Goal: Task Accomplishment & Management: Use online tool/utility

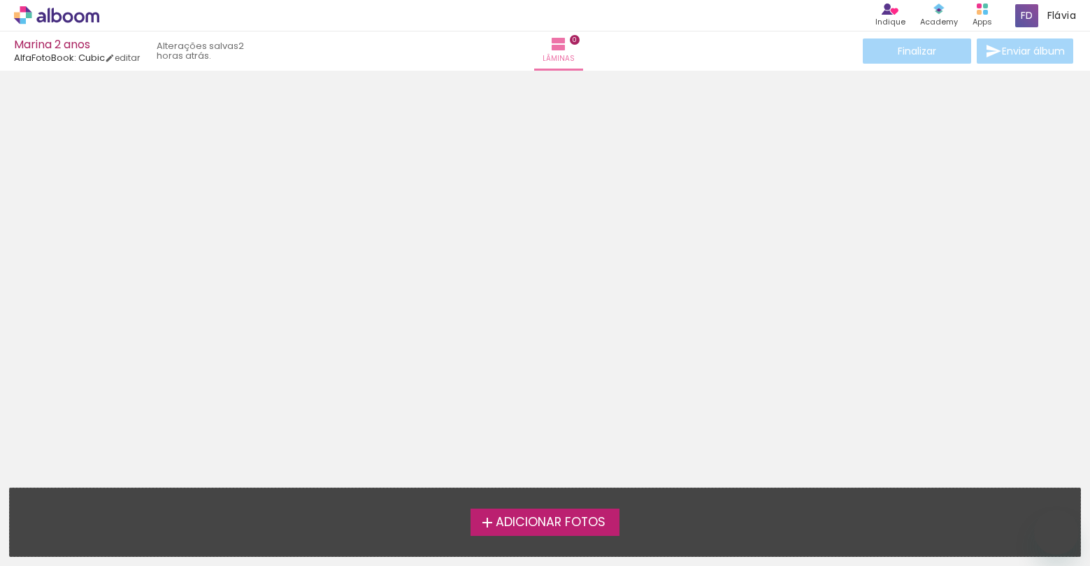
click at [579, 516] on span "Adicionar Fotos" at bounding box center [551, 522] width 110 height 13
click at [0, 0] on input "file" at bounding box center [0, 0] width 0 height 0
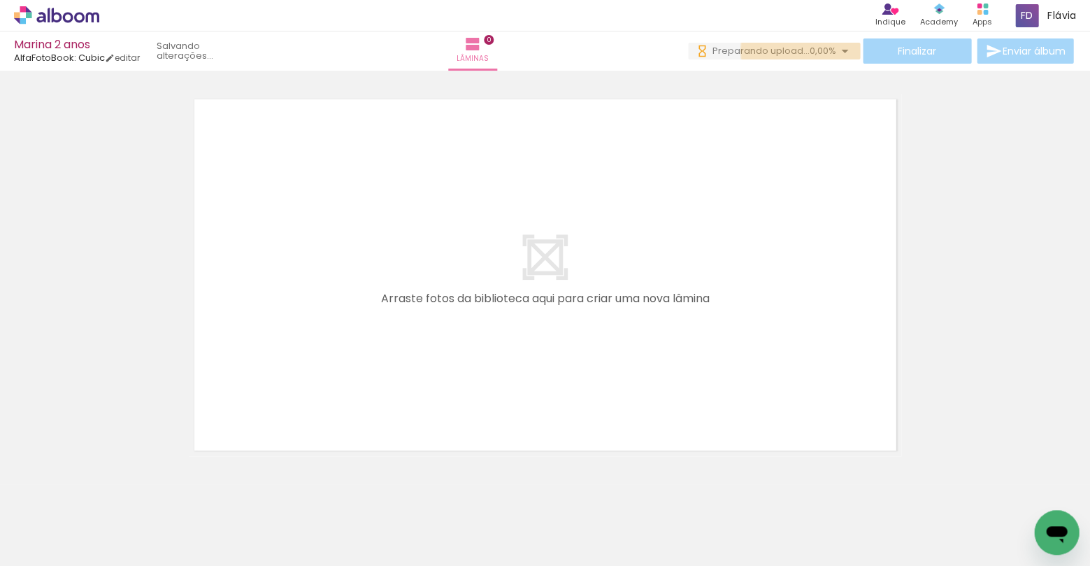
click at [839, 51] on iron-icon at bounding box center [845, 51] width 17 height 17
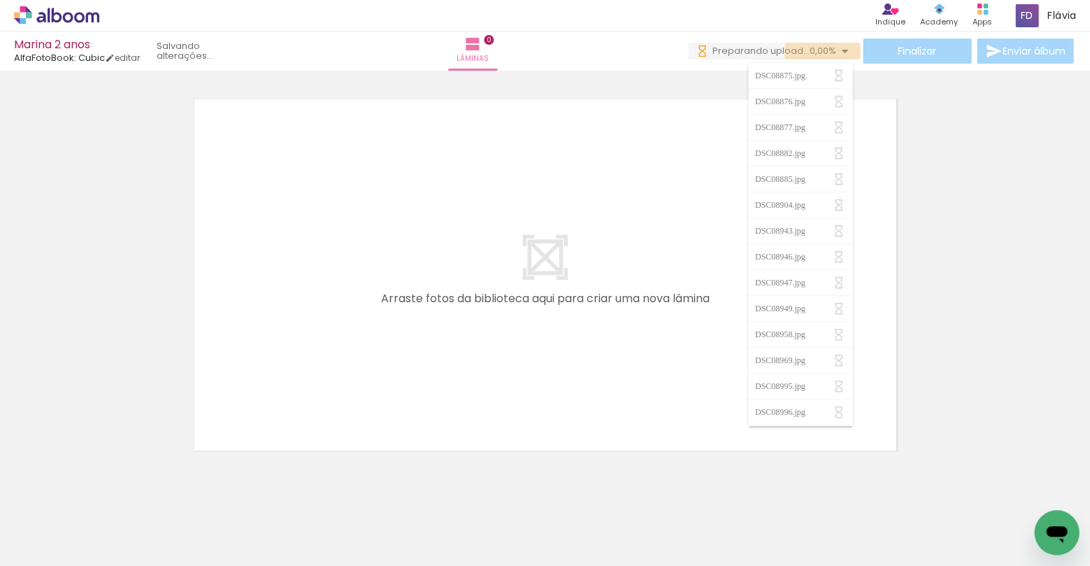
click at [839, 51] on iron-icon at bounding box center [845, 51] width 17 height 17
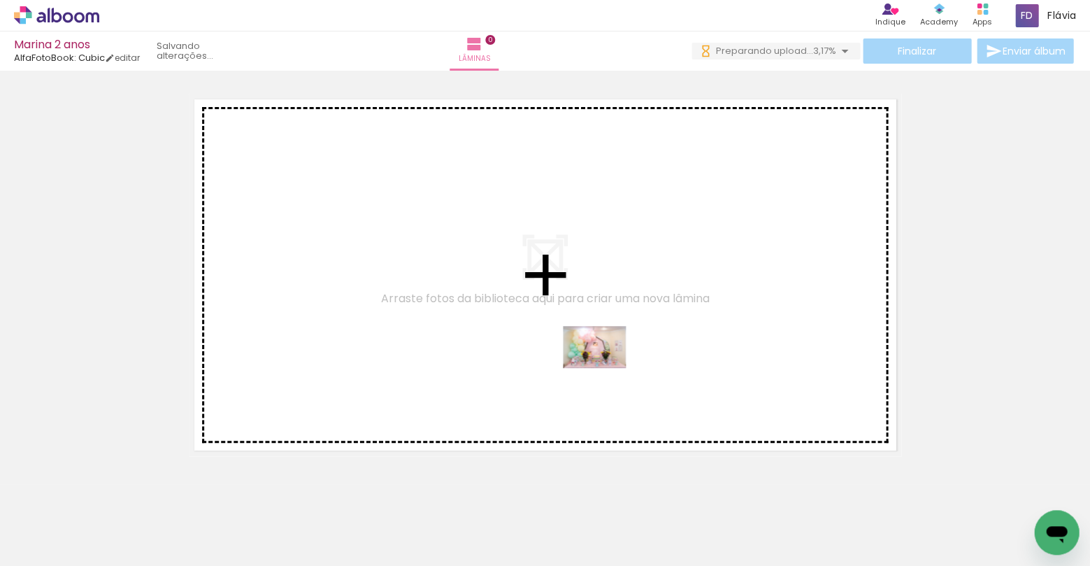
drag, startPoint x: 610, startPoint y: 532, endPoint x: 605, endPoint y: 368, distance: 164.4
click at [605, 368] on quentale-workspace at bounding box center [545, 283] width 1090 height 566
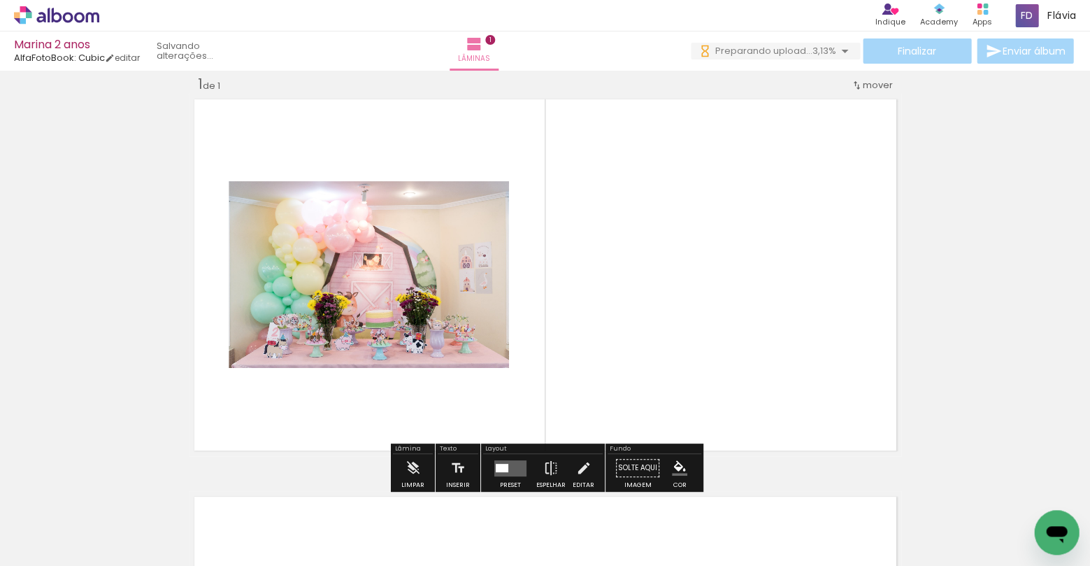
scroll to position [18, 0]
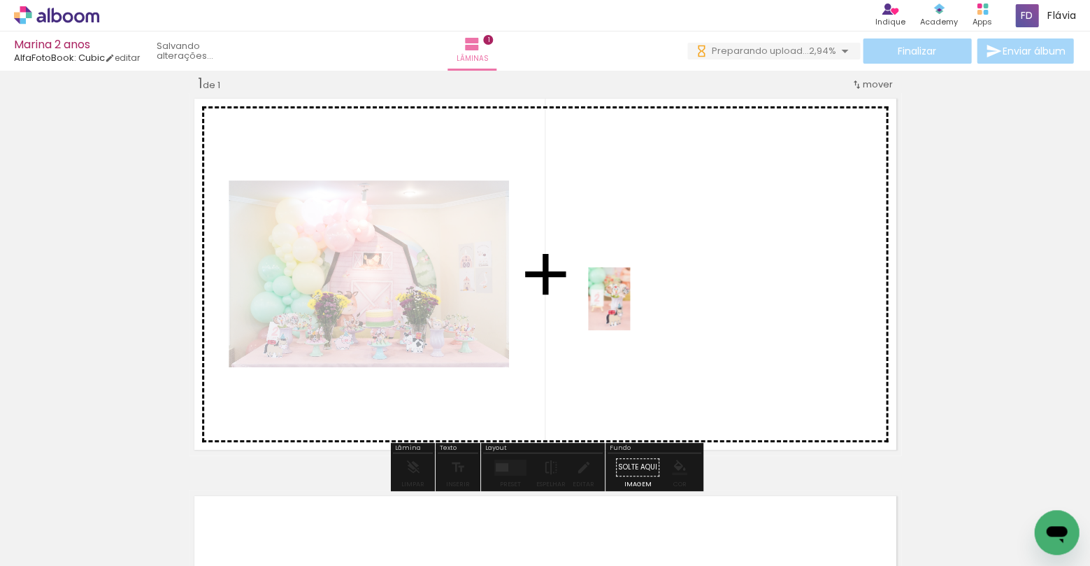
drag, startPoint x: 217, startPoint y: 532, endPoint x: 643, endPoint y: 297, distance: 486.8
click at [643, 297] on quentale-workspace at bounding box center [545, 283] width 1090 height 566
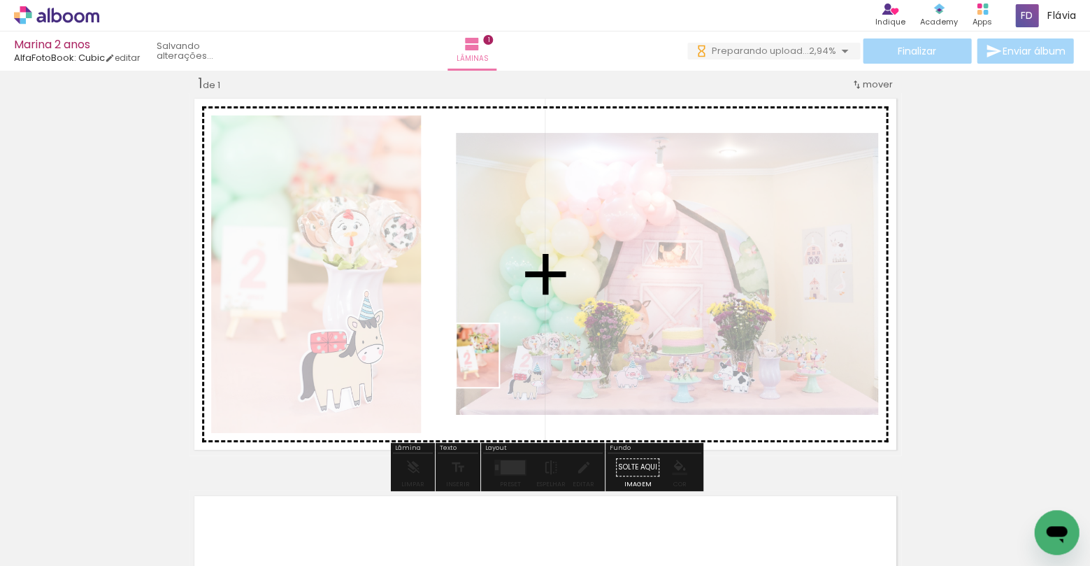
drag, startPoint x: 294, startPoint y: 525, endPoint x: 499, endPoint y: 366, distance: 259.2
click at [499, 366] on quentale-workspace at bounding box center [545, 283] width 1090 height 566
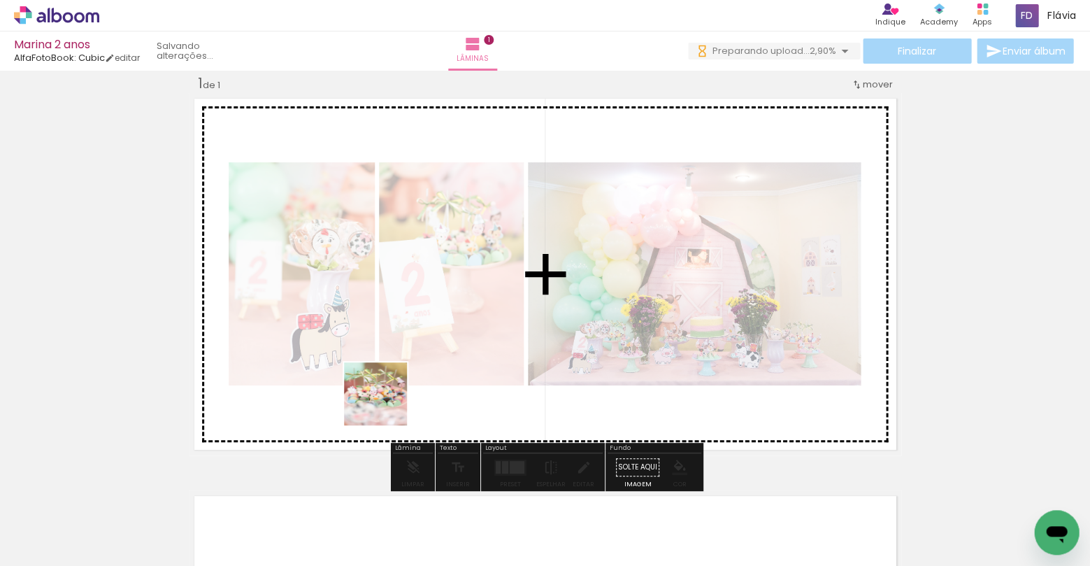
drag, startPoint x: 385, startPoint y: 529, endPoint x: 388, endPoint y: 392, distance: 137.8
click at [388, 392] on quentale-workspace at bounding box center [545, 283] width 1090 height 566
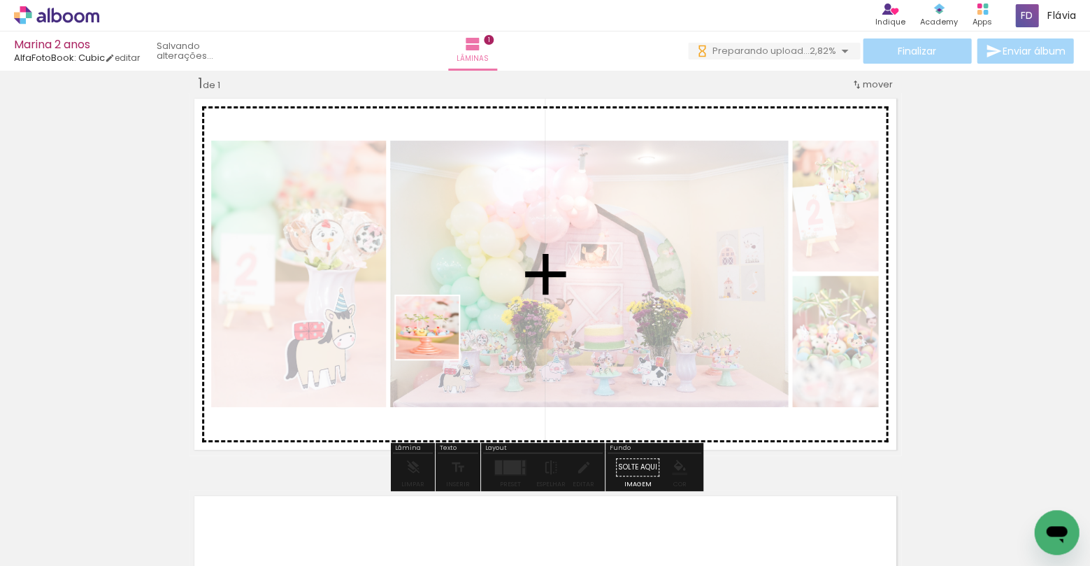
drag, startPoint x: 464, startPoint y: 518, endPoint x: 438, endPoint y: 331, distance: 189.2
click at [438, 331] on quentale-workspace at bounding box center [545, 283] width 1090 height 566
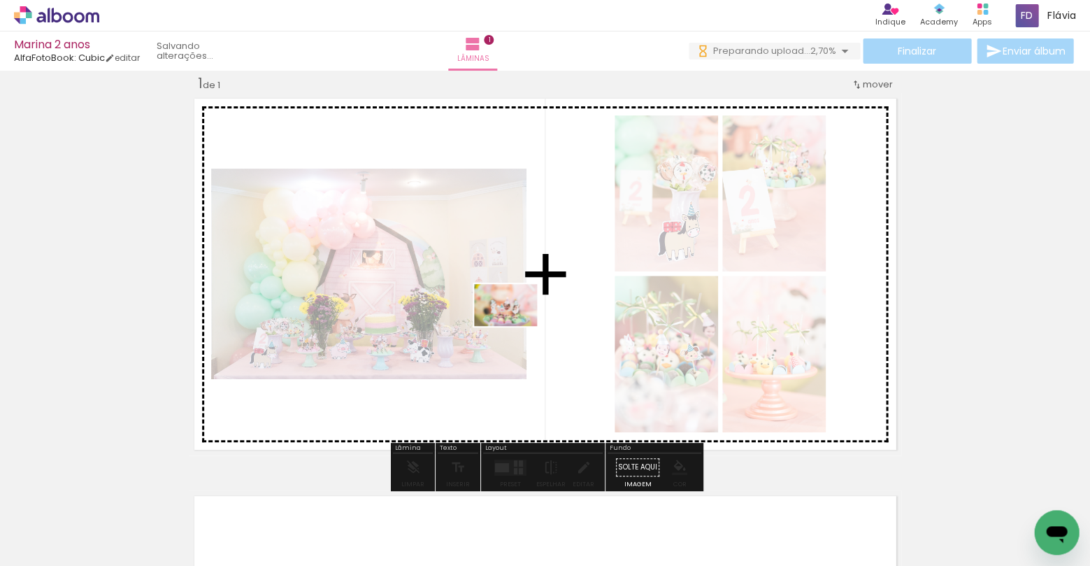
drag, startPoint x: 542, startPoint y: 517, endPoint x: 516, endPoint y: 326, distance: 192.7
click at [516, 326] on quentale-workspace at bounding box center [545, 283] width 1090 height 566
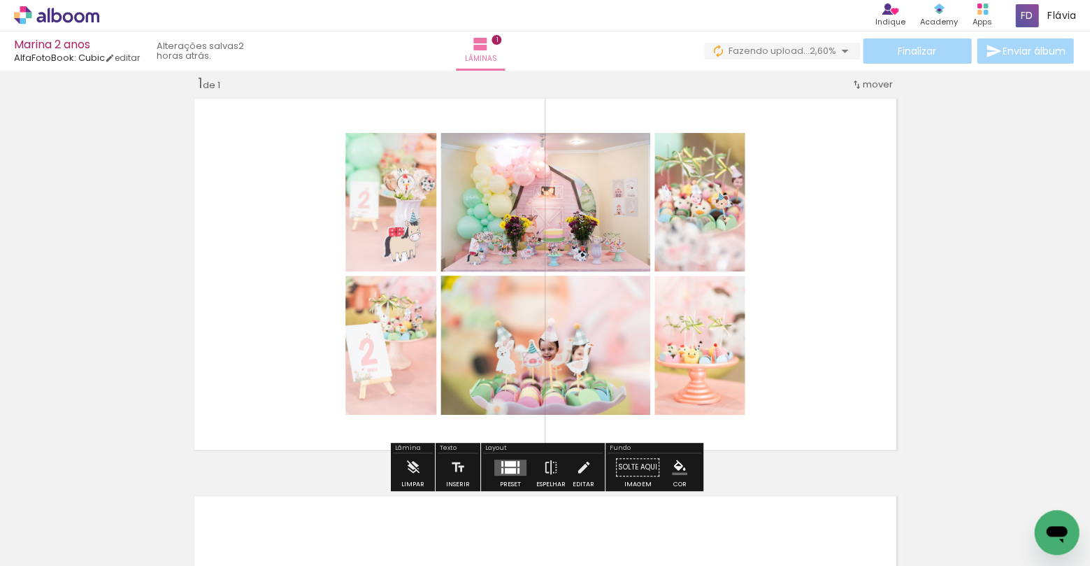
click at [510, 465] on div at bounding box center [510, 463] width 11 height 6
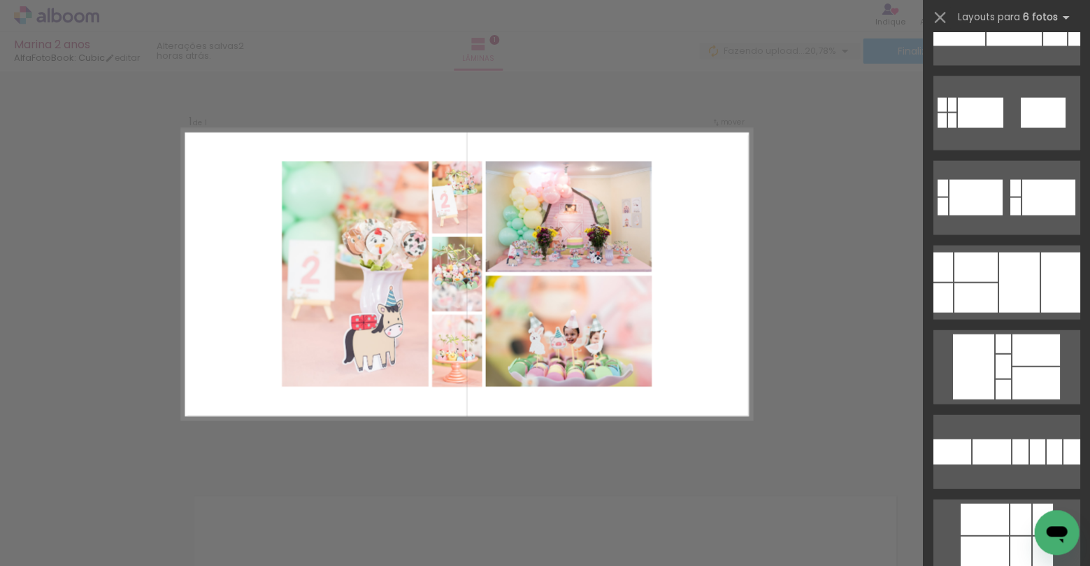
scroll to position [3692, 0]
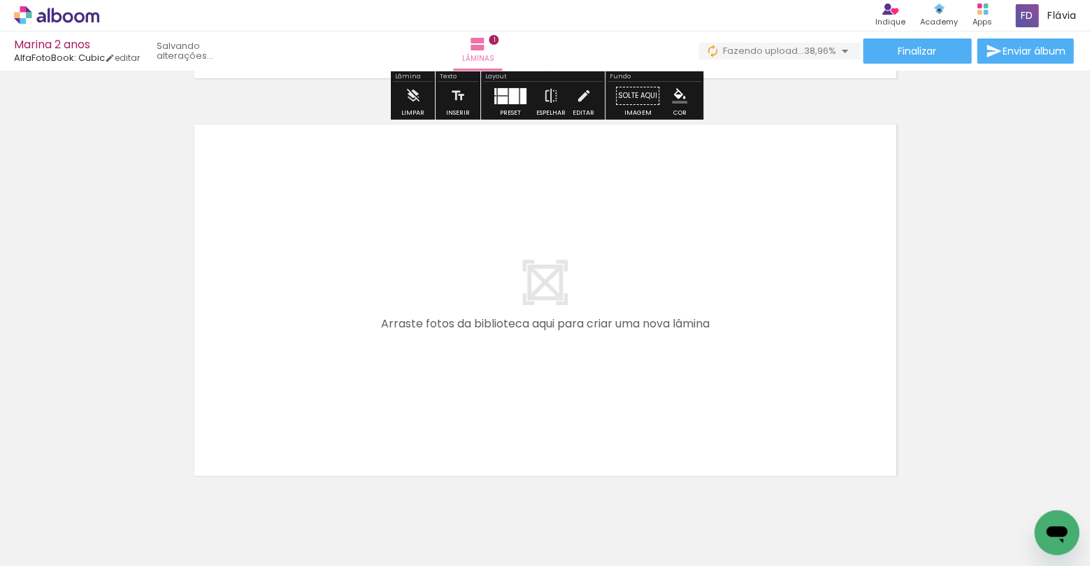
scroll to position [387, 0]
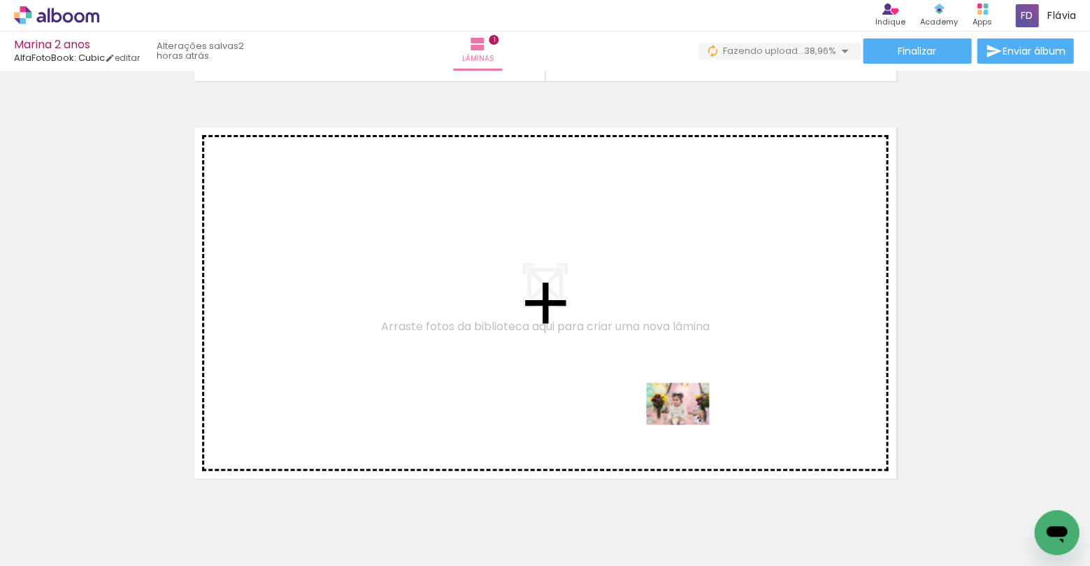
drag, startPoint x: 701, startPoint y: 513, endPoint x: 688, endPoint y: 424, distance: 90.5
click at [688, 424] on quentale-workspace at bounding box center [545, 283] width 1090 height 566
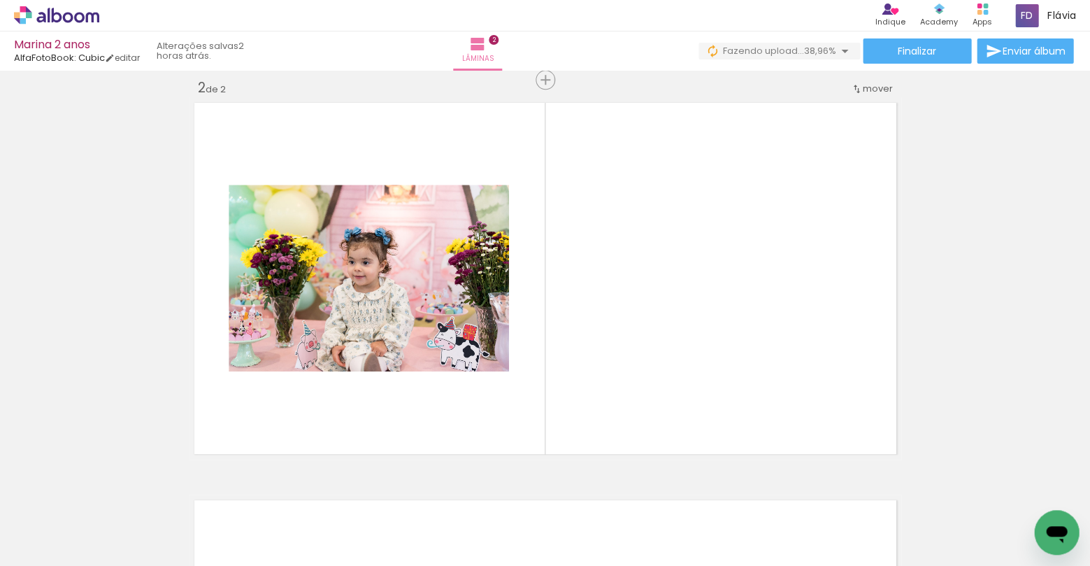
scroll to position [415, 0]
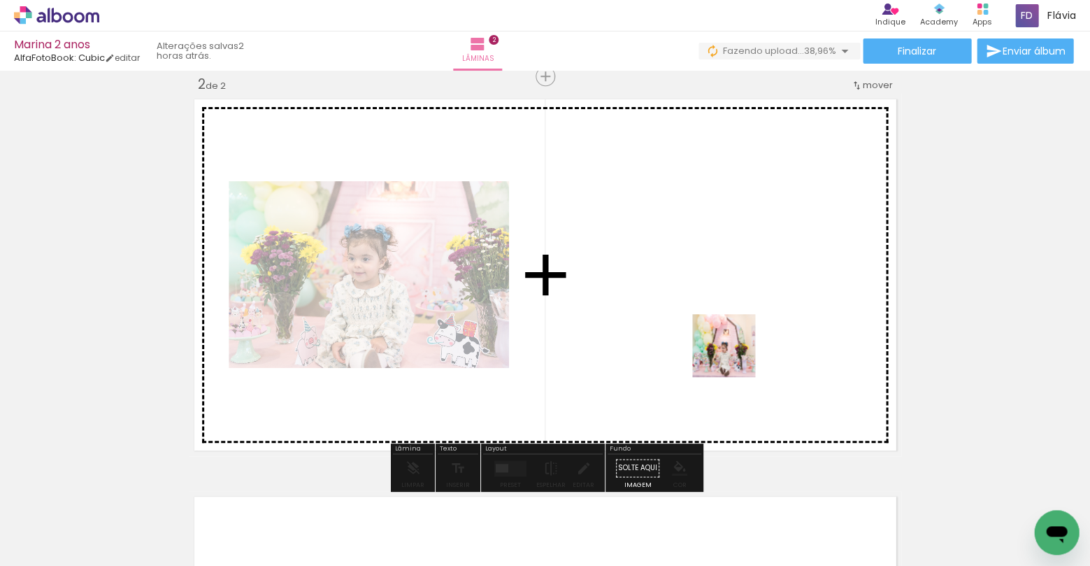
drag, startPoint x: 765, startPoint y: 521, endPoint x: 732, endPoint y: 344, distance: 180.0
click at [732, 344] on quentale-workspace at bounding box center [545, 283] width 1090 height 566
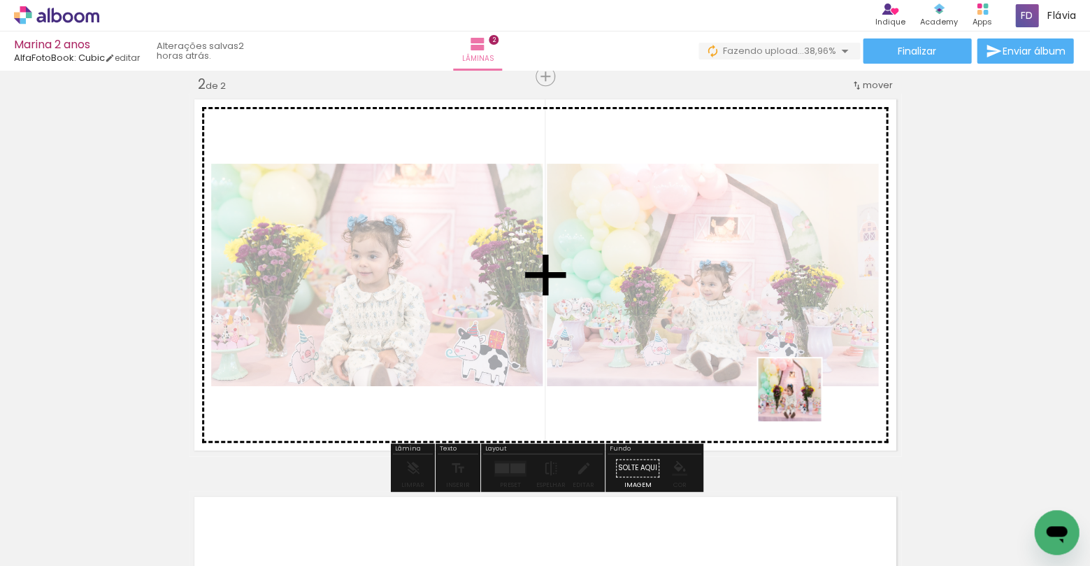
drag, startPoint x: 841, startPoint y: 521, endPoint x: 753, endPoint y: 296, distance: 241.8
click at [753, 296] on quentale-workspace at bounding box center [545, 283] width 1090 height 566
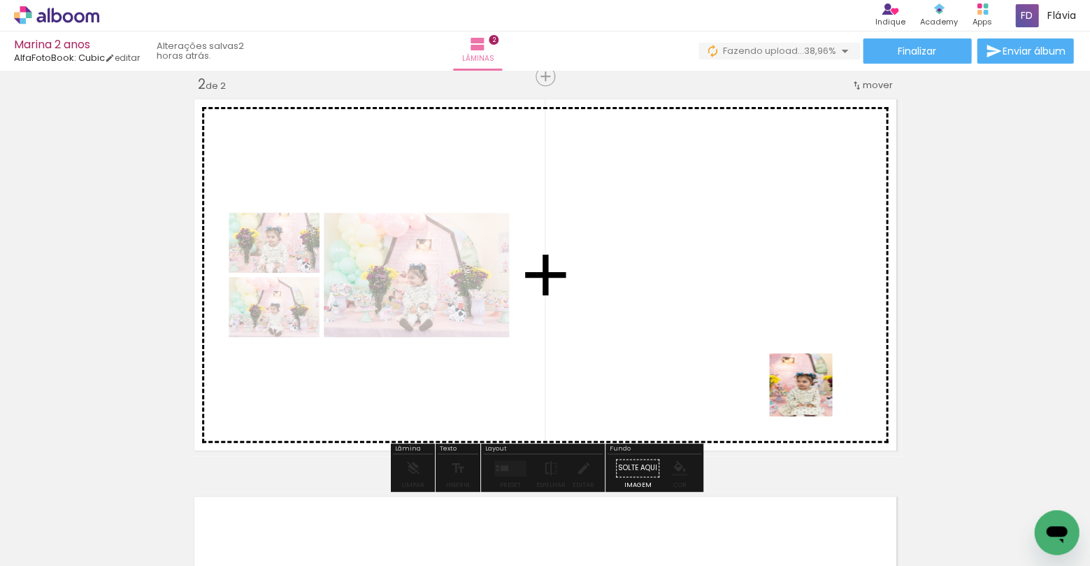
drag, startPoint x: 928, startPoint y: 527, endPoint x: 698, endPoint y: 272, distance: 343.2
click at [698, 272] on quentale-workspace at bounding box center [545, 283] width 1090 height 566
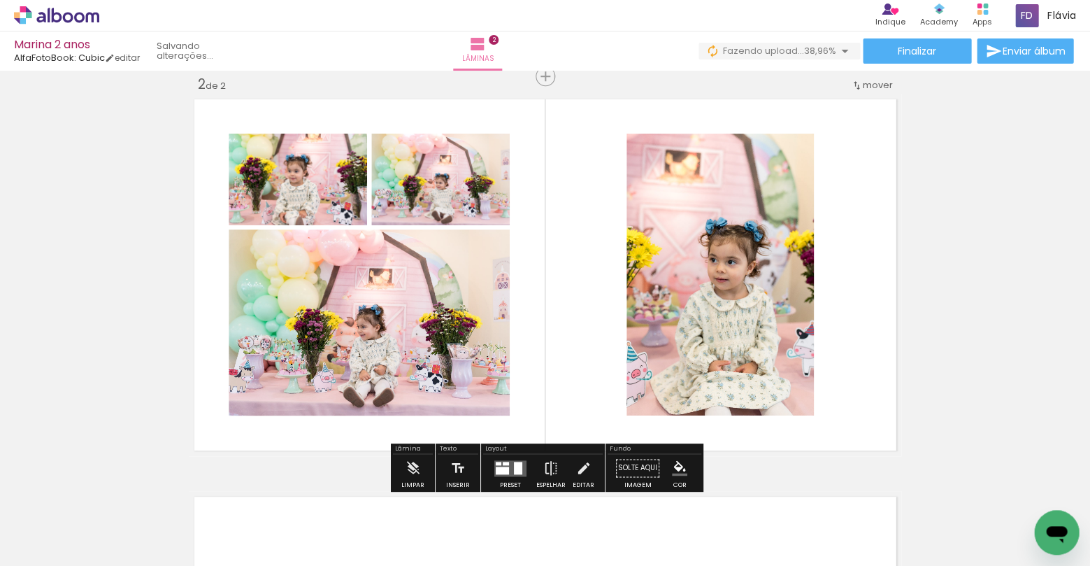
click at [506, 461] on quentale-layouter at bounding box center [511, 468] width 32 height 16
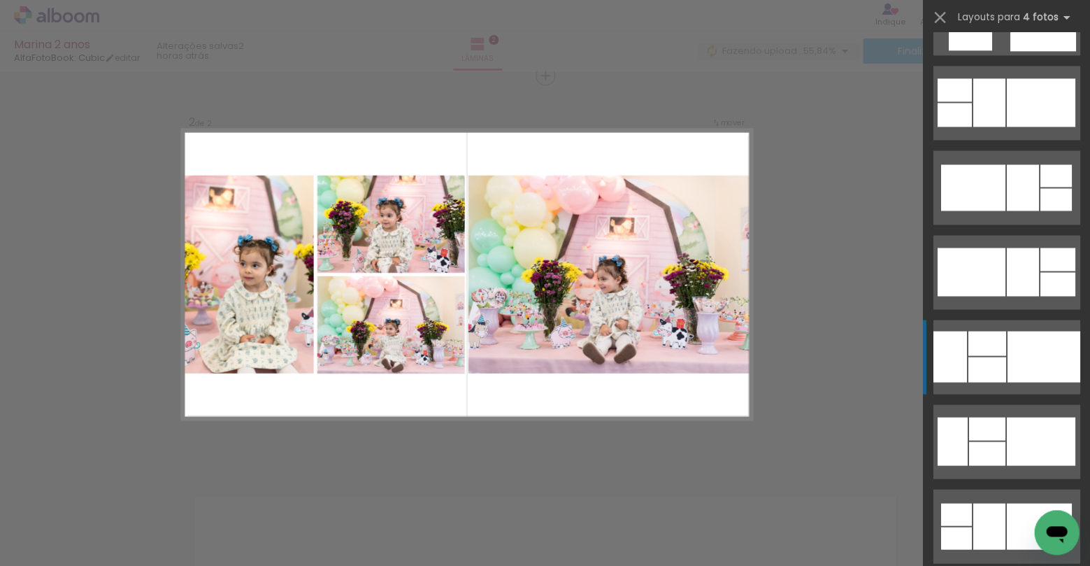
scroll to position [3450, 0]
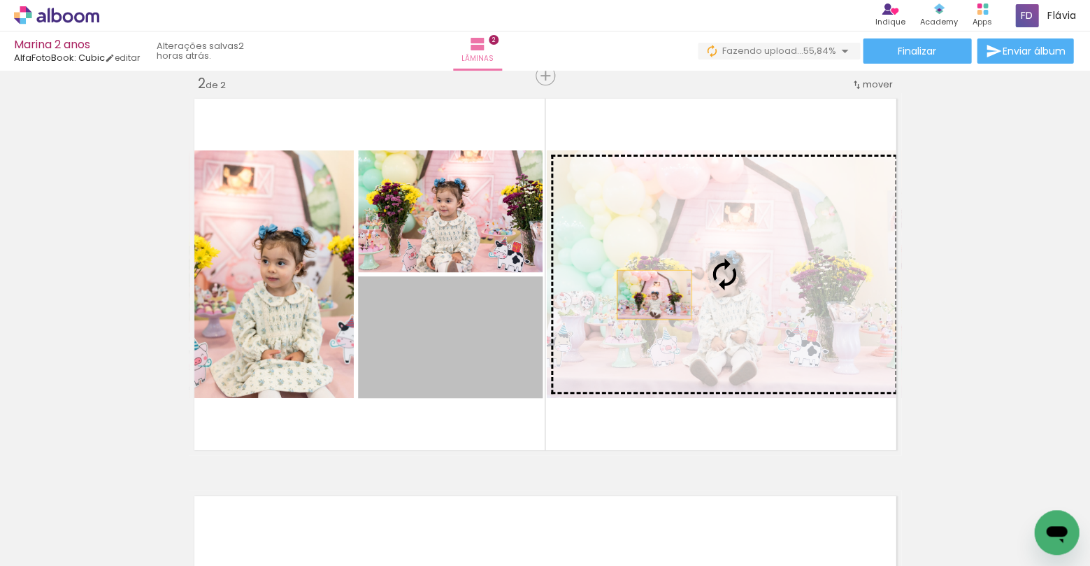
drag, startPoint x: 473, startPoint y: 346, endPoint x: 654, endPoint y: 294, distance: 188.4
click at [0, 0] on slot at bounding box center [0, 0] width 0 height 0
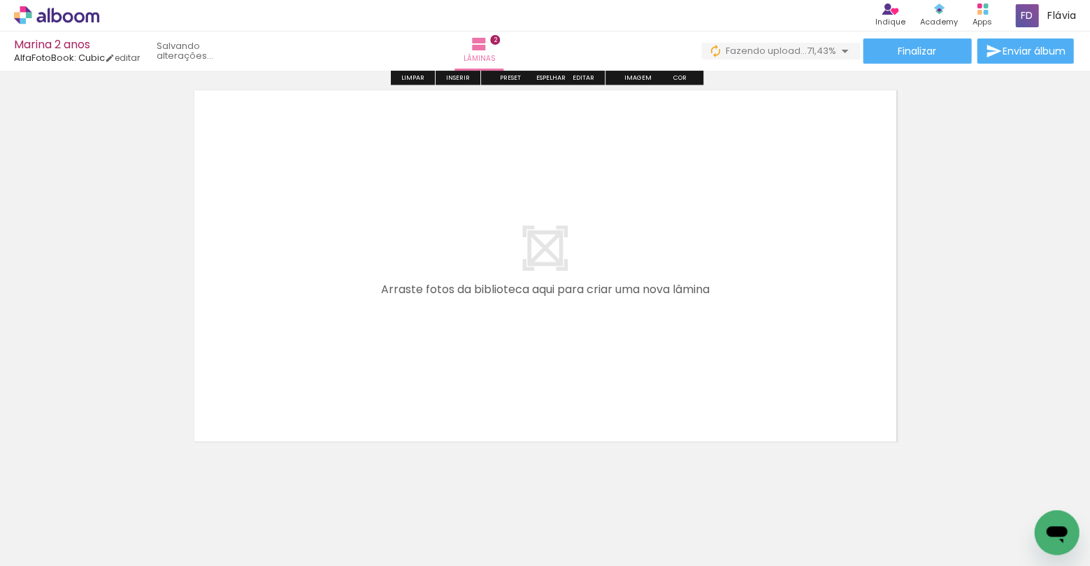
scroll to position [825, 0]
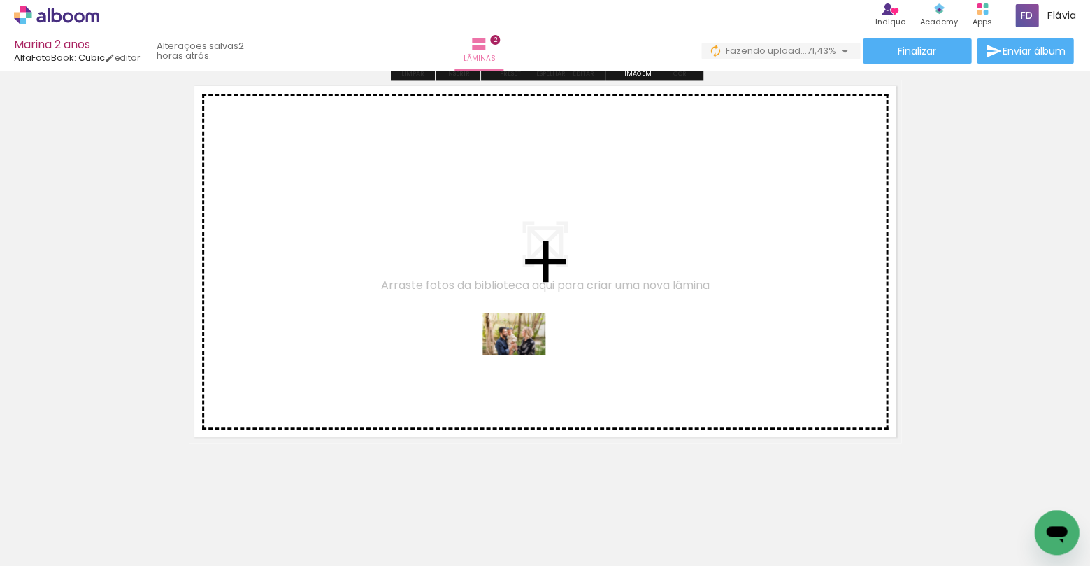
drag, startPoint x: 556, startPoint y: 523, endPoint x: 525, endPoint y: 351, distance: 174.9
click at [525, 351] on quentale-workspace at bounding box center [545, 283] width 1090 height 566
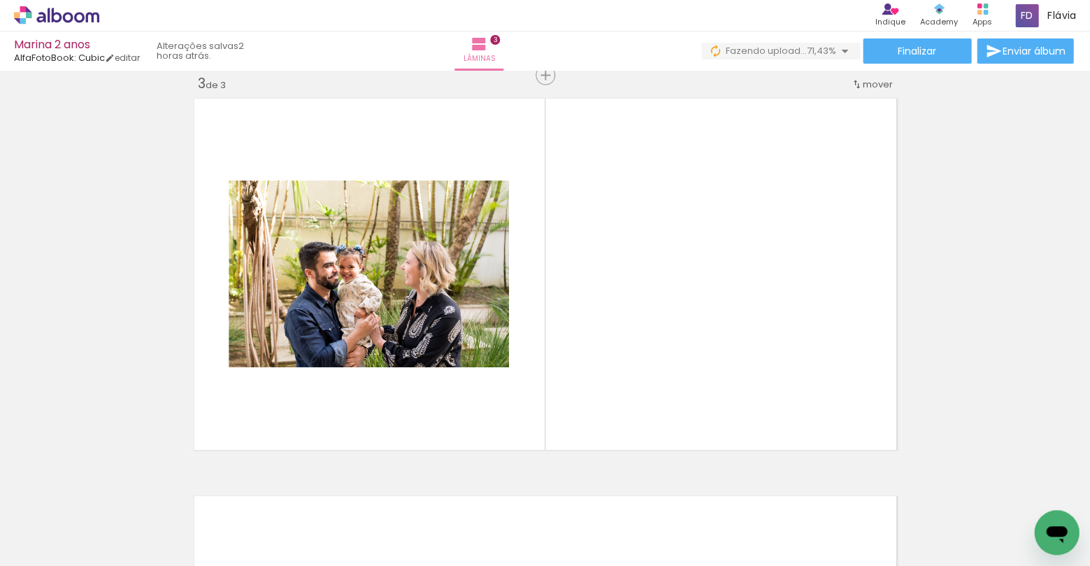
scroll to position [812, 0]
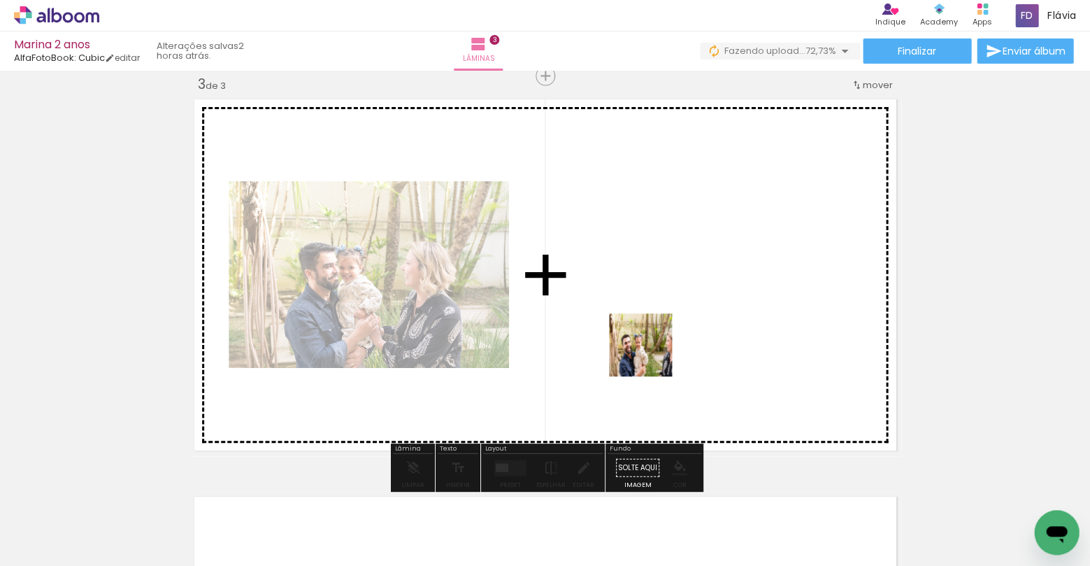
drag, startPoint x: 638, startPoint y: 518, endPoint x: 651, endPoint y: 355, distance: 162.8
click at [651, 355] on quentale-workspace at bounding box center [545, 283] width 1090 height 566
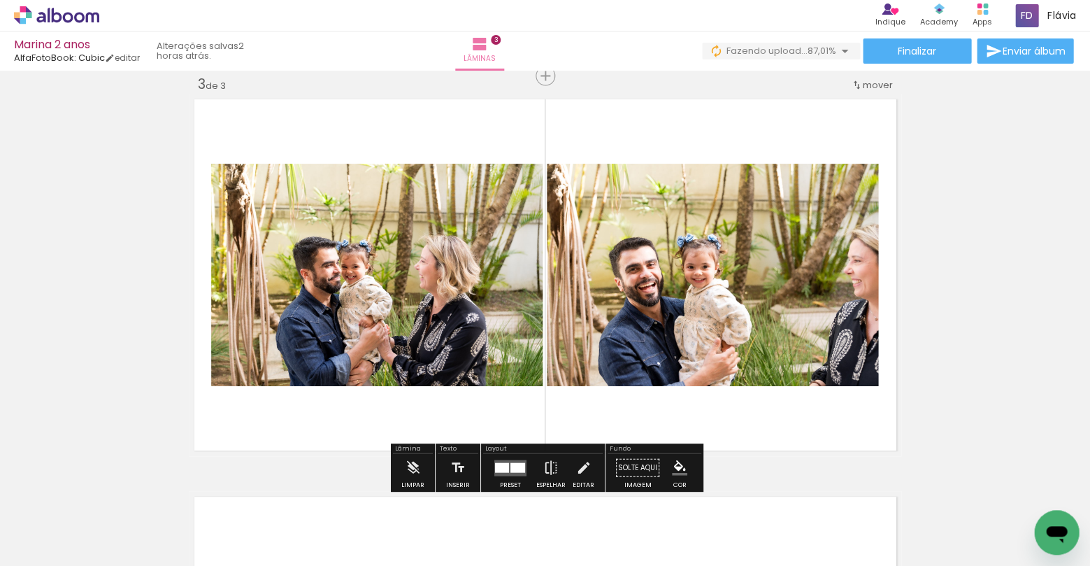
click at [504, 467] on div at bounding box center [502, 467] width 14 height 10
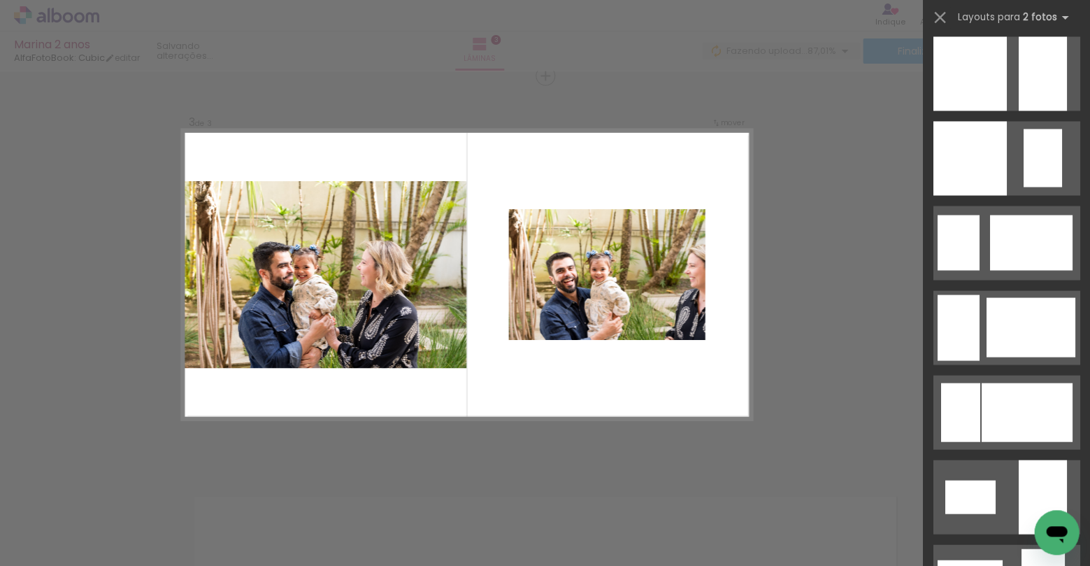
scroll to position [2042, 0]
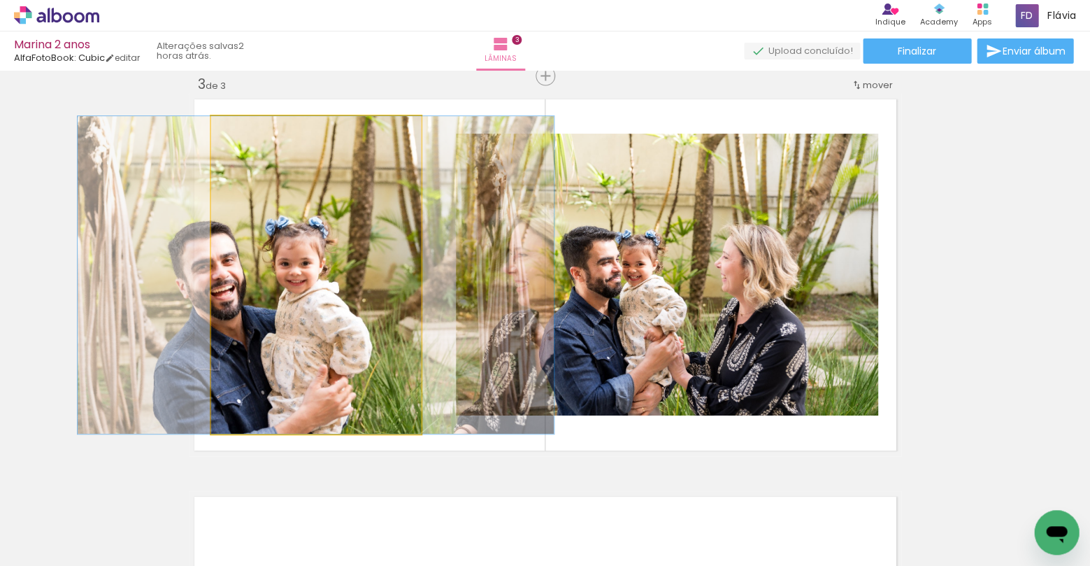
click at [307, 329] on quentale-photo at bounding box center [316, 275] width 210 height 318
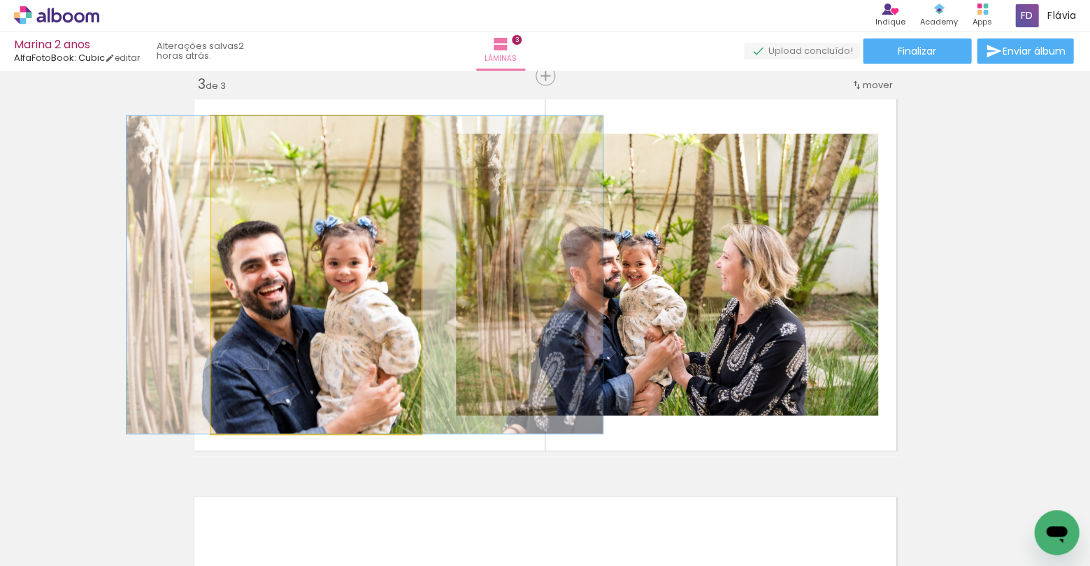
drag, startPoint x: 307, startPoint y: 326, endPoint x: 356, endPoint y: 322, distance: 49.1
click at [356, 322] on div at bounding box center [365, 275] width 476 height 318
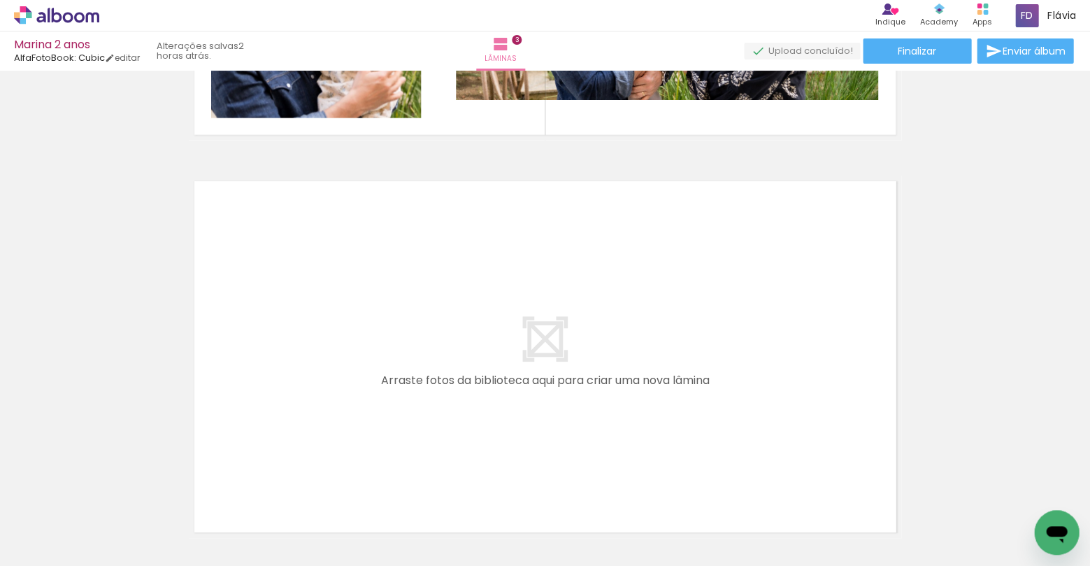
scroll to position [0, 915]
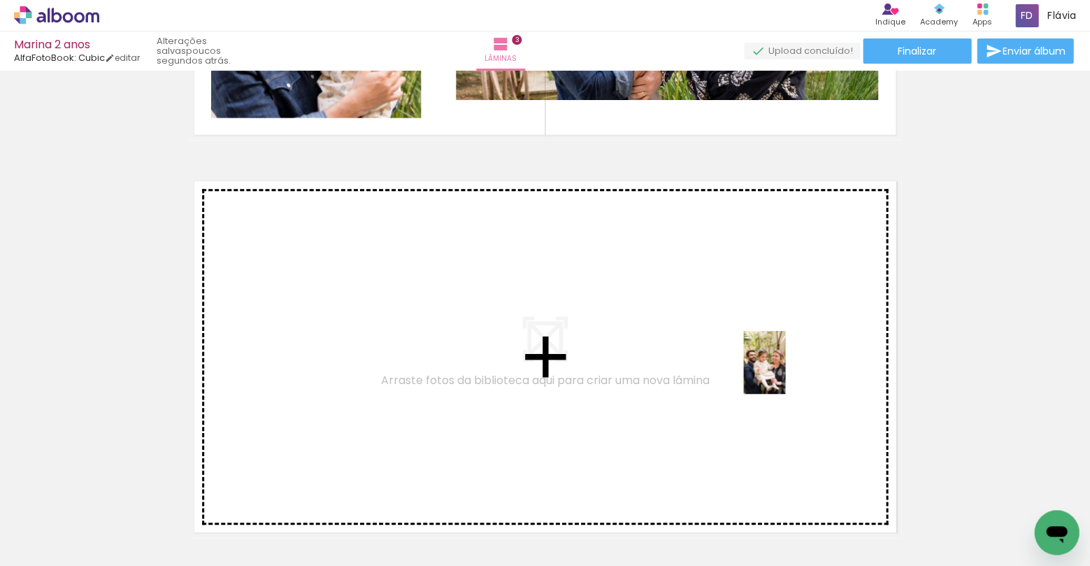
drag, startPoint x: 799, startPoint y: 533, endPoint x: 785, endPoint y: 373, distance: 160.8
click at [785, 373] on quentale-workspace at bounding box center [545, 283] width 1090 height 566
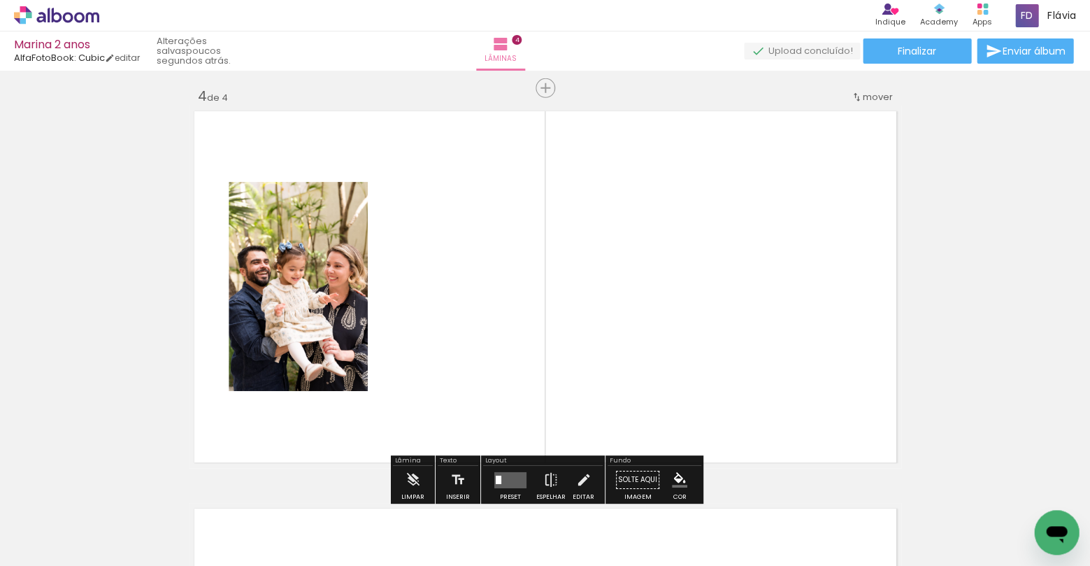
scroll to position [1210, 0]
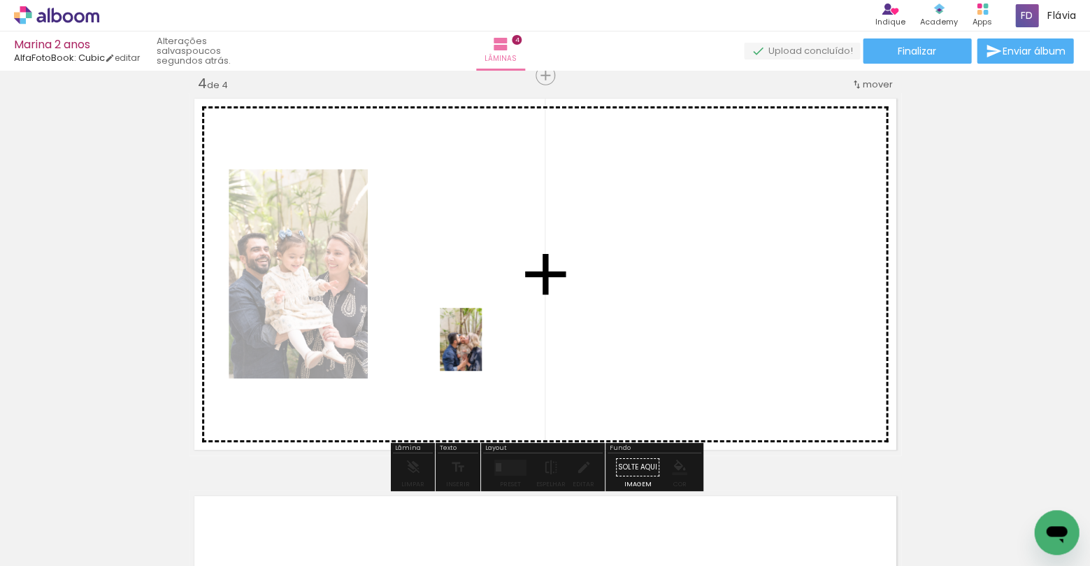
drag, startPoint x: 406, startPoint y: 513, endPoint x: 482, endPoint y: 350, distance: 180.6
click at [482, 350] on quentale-workspace at bounding box center [545, 283] width 1090 height 566
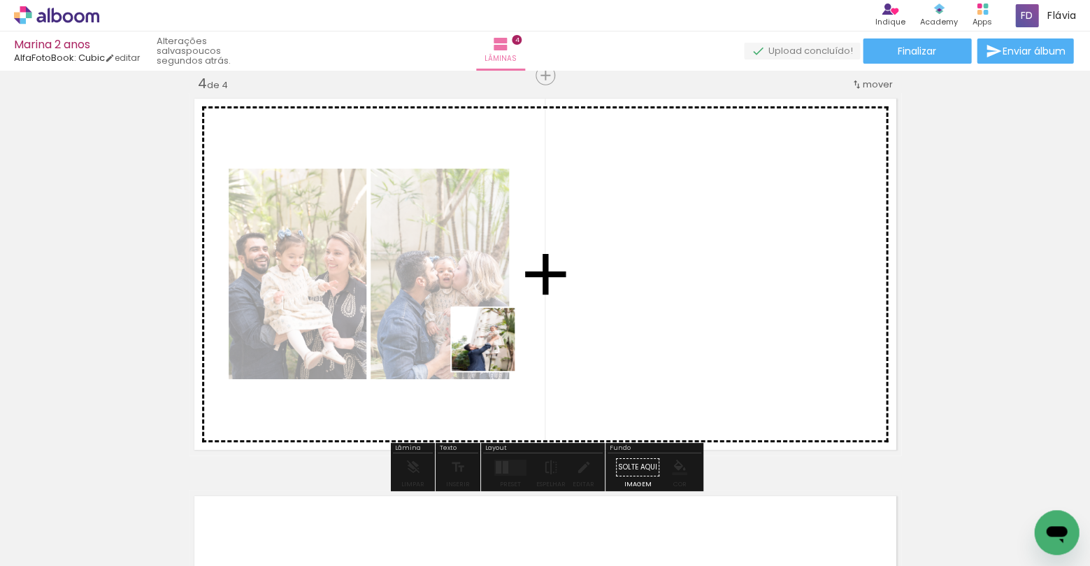
drag, startPoint x: 485, startPoint y: 540, endPoint x: 501, endPoint y: 321, distance: 219.5
click at [501, 321] on quentale-workspace at bounding box center [545, 283] width 1090 height 566
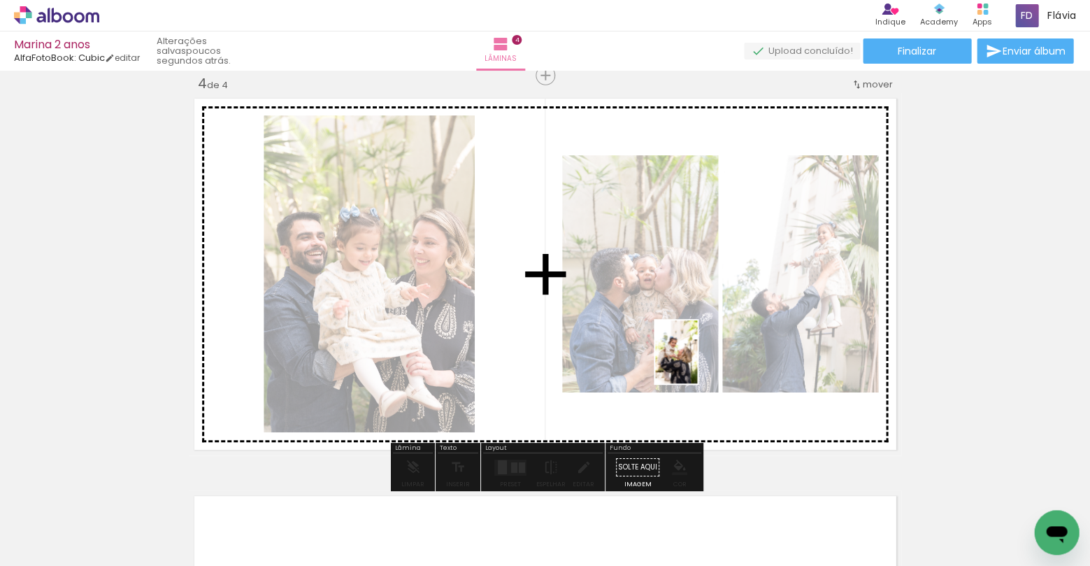
drag, startPoint x: 716, startPoint y: 511, endPoint x: 697, endPoint y: 362, distance: 150.1
click at [697, 362] on quentale-workspace at bounding box center [545, 283] width 1090 height 566
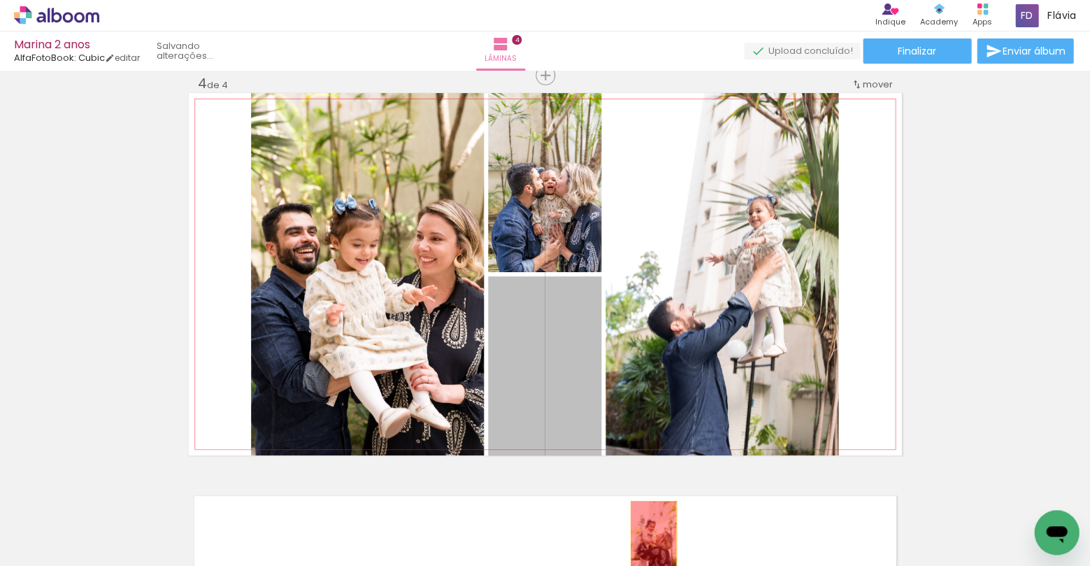
drag, startPoint x: 553, startPoint y: 349, endPoint x: 653, endPoint y: 537, distance: 213.4
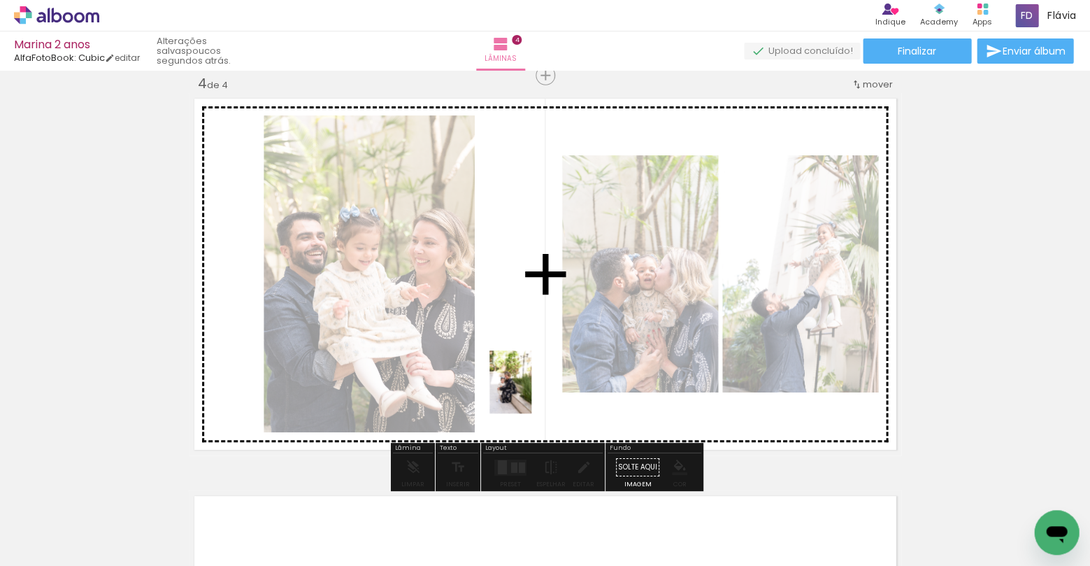
drag, startPoint x: 642, startPoint y: 531, endPoint x: 532, endPoint y: 392, distance: 177.2
click at [532, 392] on quentale-workspace at bounding box center [545, 283] width 1090 height 566
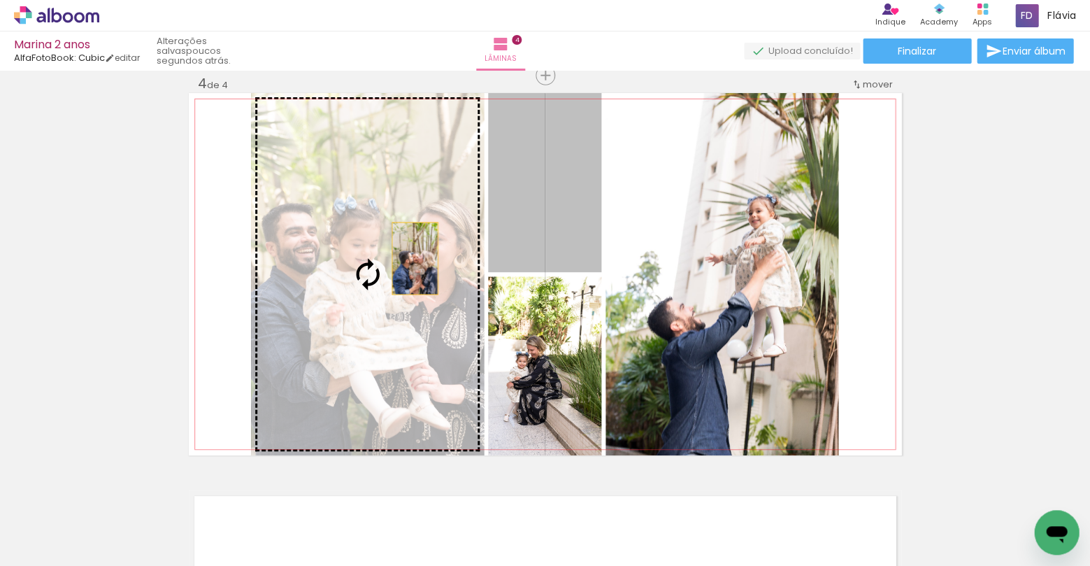
drag, startPoint x: 523, startPoint y: 211, endPoint x: 401, endPoint y: 262, distance: 132.0
click at [0, 0] on slot at bounding box center [0, 0] width 0 height 0
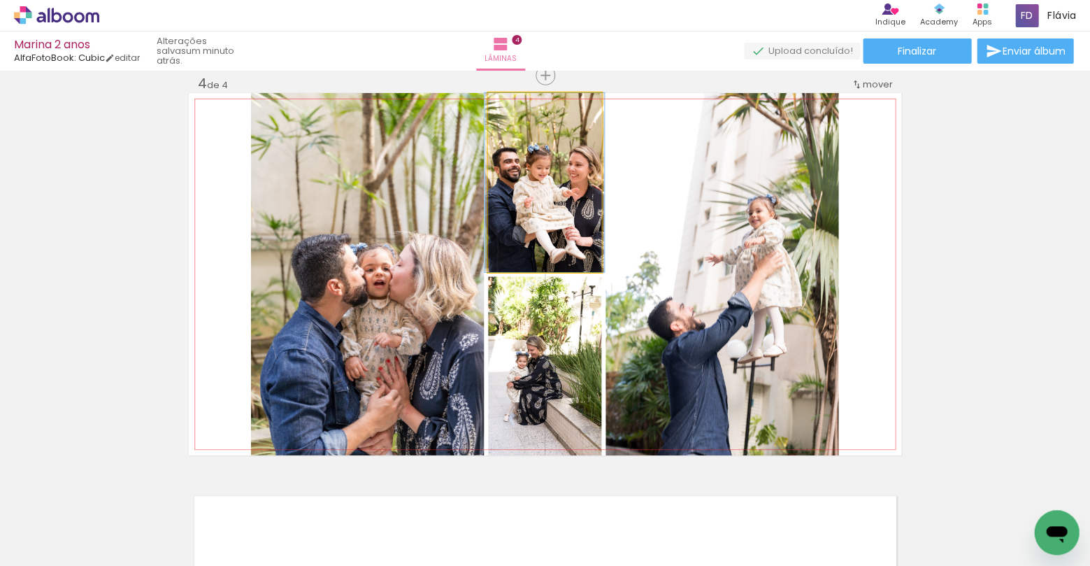
click at [567, 222] on quentale-photo at bounding box center [544, 182] width 113 height 179
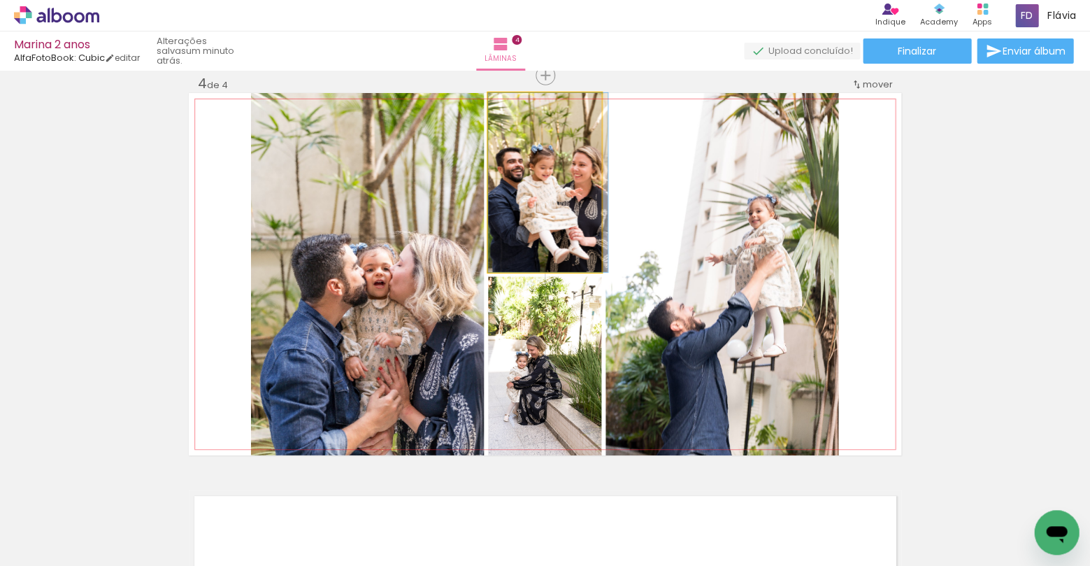
drag, startPoint x: 567, startPoint y: 222, endPoint x: 577, endPoint y: 222, distance: 10.5
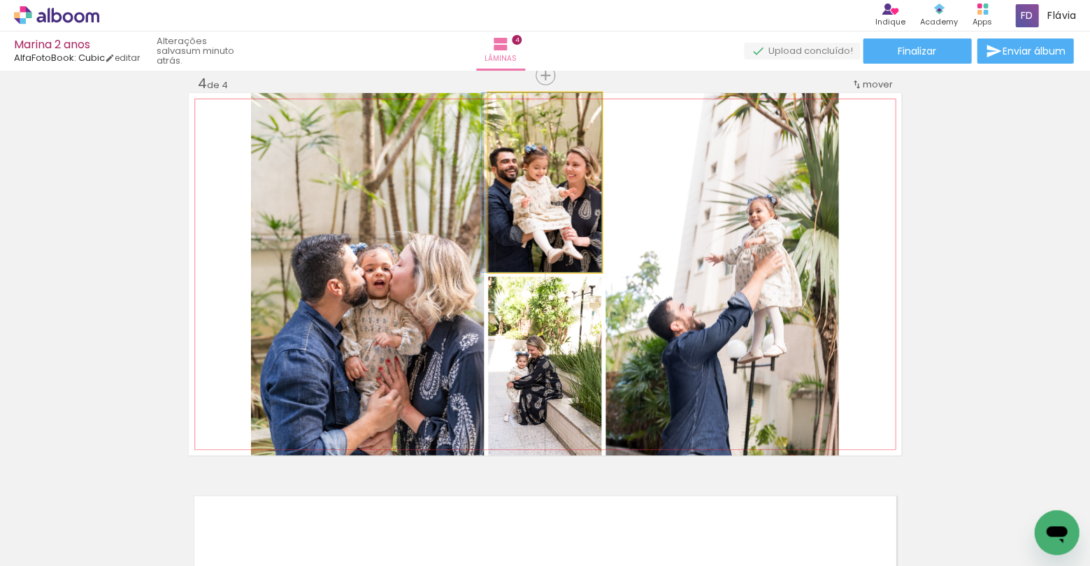
drag, startPoint x: 572, startPoint y: 218, endPoint x: 548, endPoint y: 218, distance: 23.8
drag, startPoint x: 564, startPoint y: 210, endPoint x: 554, endPoint y: 210, distance: 9.8
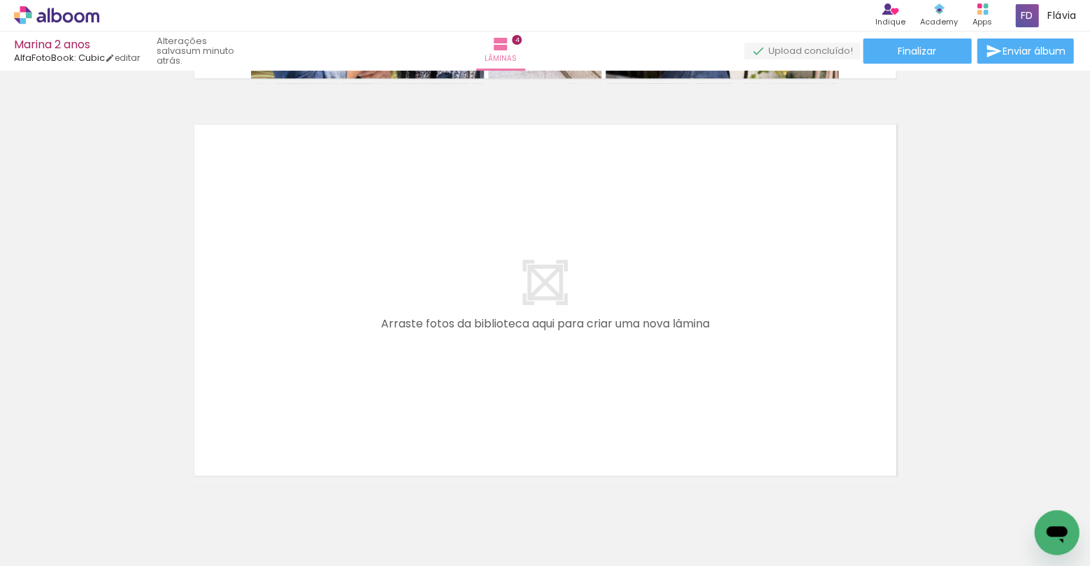
scroll to position [1580, 0]
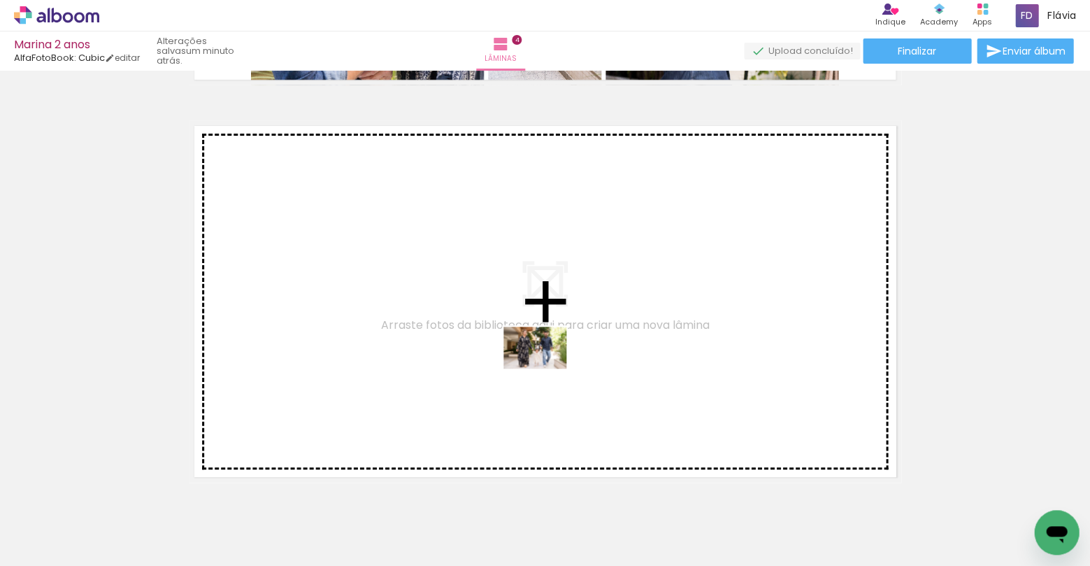
drag, startPoint x: 562, startPoint y: 523, endPoint x: 688, endPoint y: 492, distance: 128.9
click at [546, 359] on quentale-workspace at bounding box center [545, 283] width 1090 height 566
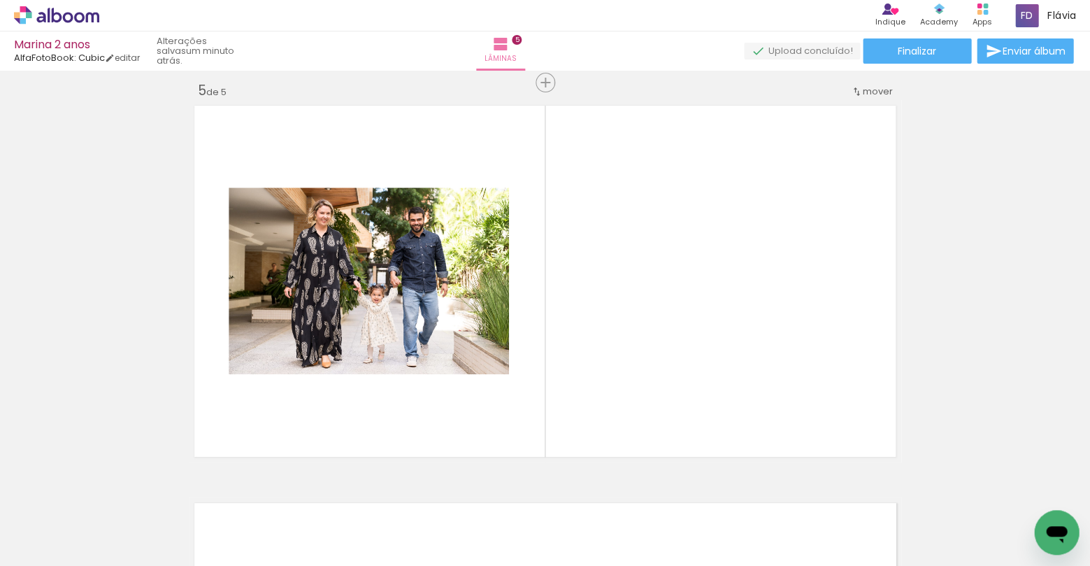
scroll to position [1607, 0]
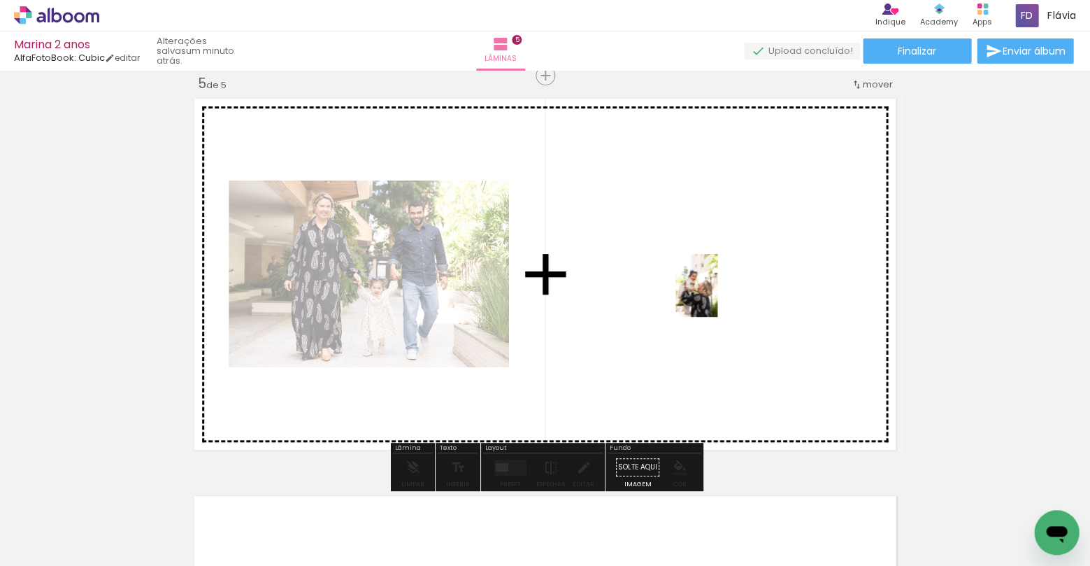
drag, startPoint x: 719, startPoint y: 514, endPoint x: 717, endPoint y: 294, distance: 220.3
click at [717, 294] on quentale-workspace at bounding box center [545, 283] width 1090 height 566
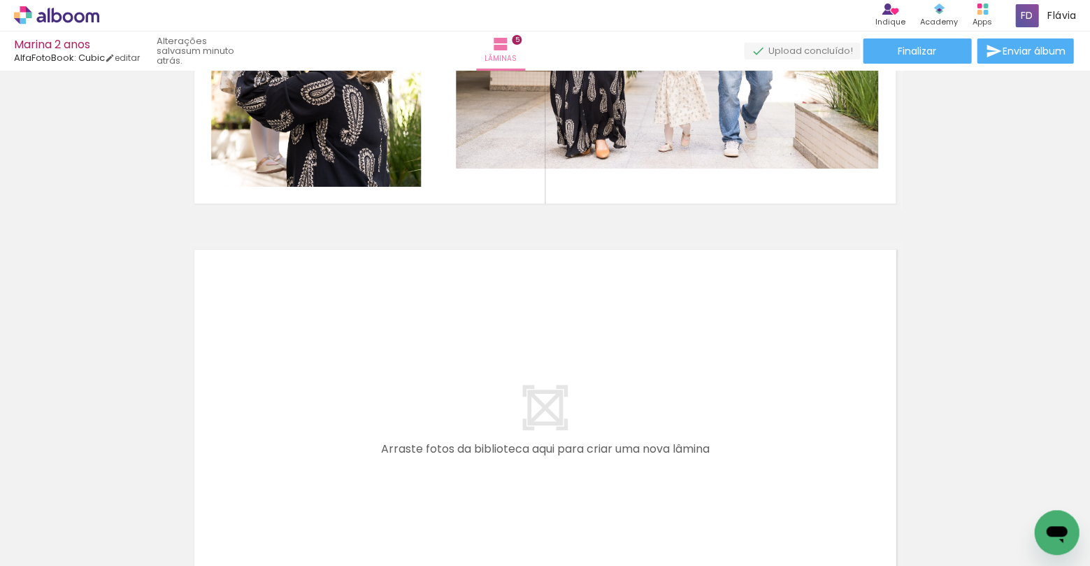
scroll to position [0, 1225]
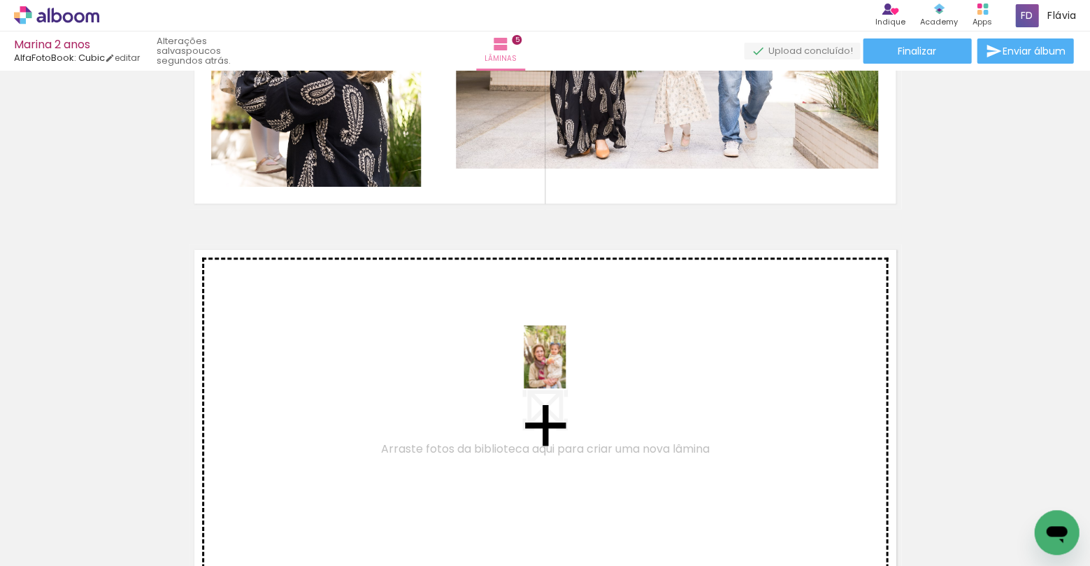
drag, startPoint x: 571, startPoint y: 522, endPoint x: 566, endPoint y: 367, distance: 155.4
click at [566, 367] on quentale-workspace at bounding box center [545, 283] width 1090 height 566
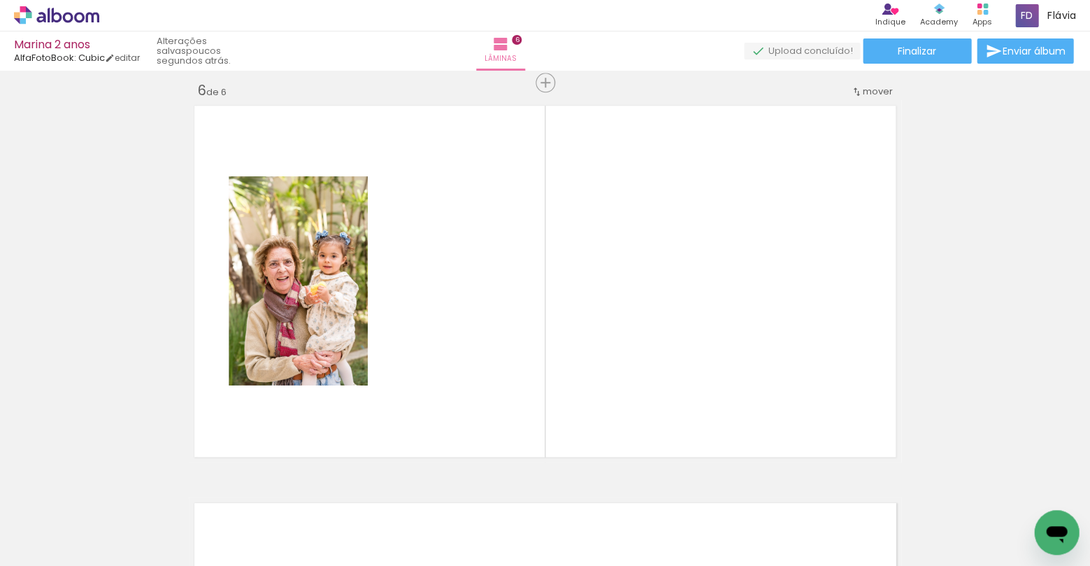
scroll to position [2005, 0]
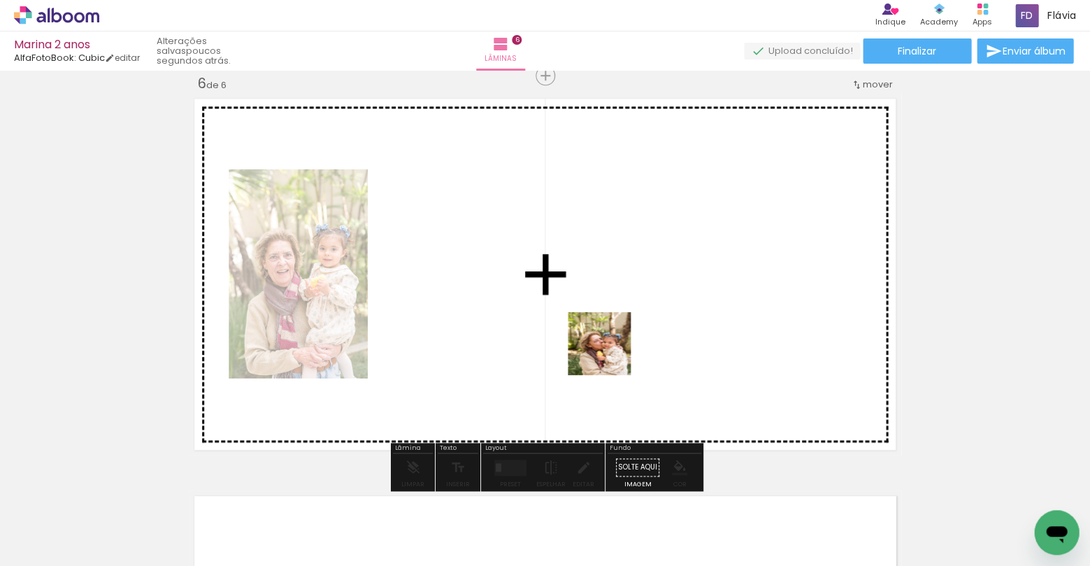
drag, startPoint x: 643, startPoint y: 522, endPoint x: 608, endPoint y: 340, distance: 185.3
click at [608, 340] on quentale-workspace at bounding box center [545, 283] width 1090 height 566
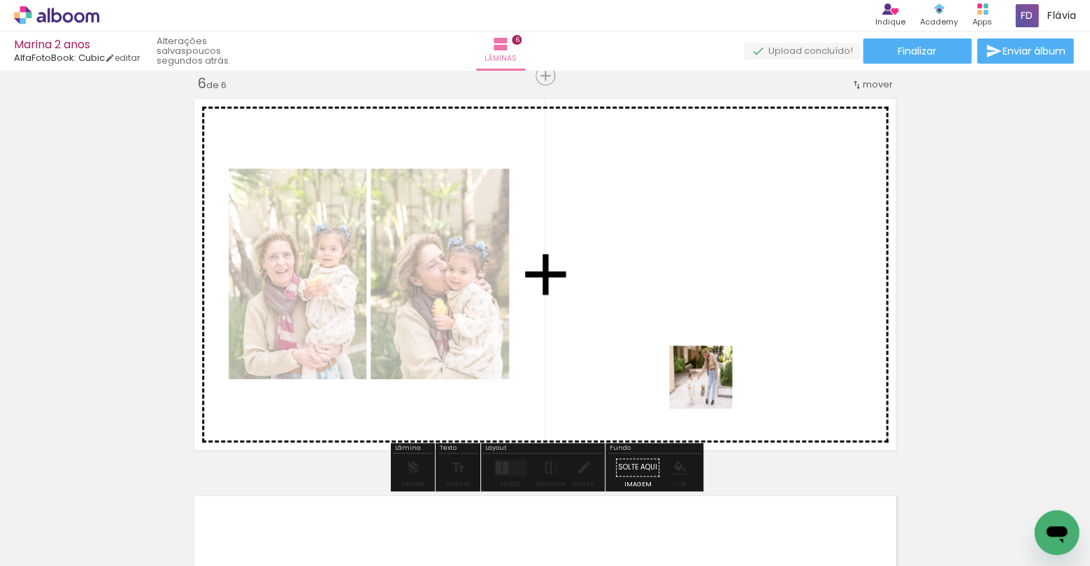
drag, startPoint x: 725, startPoint y: 525, endPoint x: 702, endPoint y: 334, distance: 192.4
click at [702, 334] on quentale-workspace at bounding box center [545, 283] width 1090 height 566
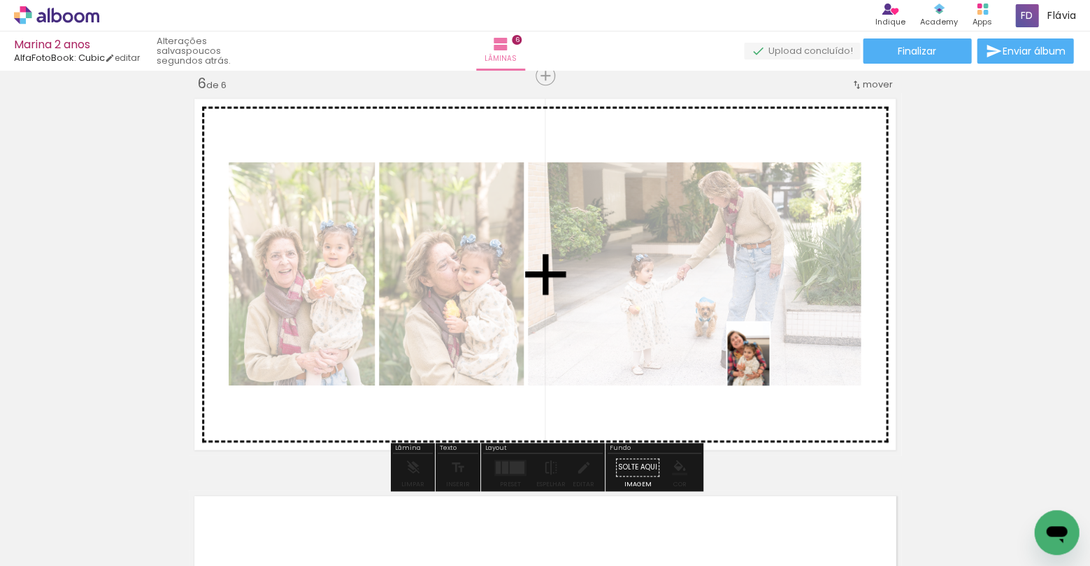
drag, startPoint x: 799, startPoint y: 513, endPoint x: 769, endPoint y: 364, distance: 151.2
click at [769, 364] on quentale-workspace at bounding box center [545, 283] width 1090 height 566
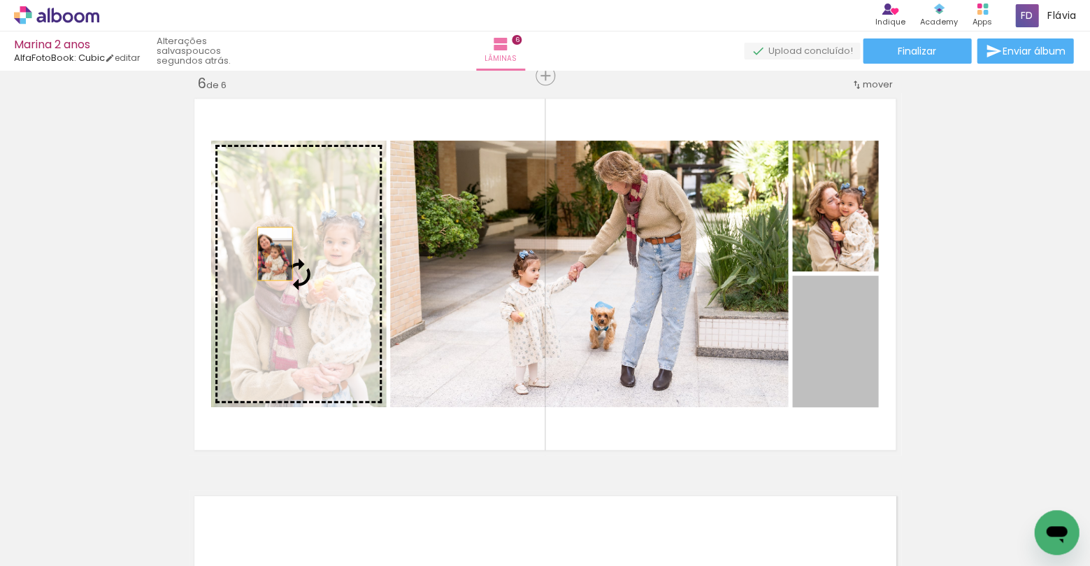
drag, startPoint x: 837, startPoint y: 345, endPoint x: 284, endPoint y: 256, distance: 559.7
click at [0, 0] on slot at bounding box center [0, 0] width 0 height 0
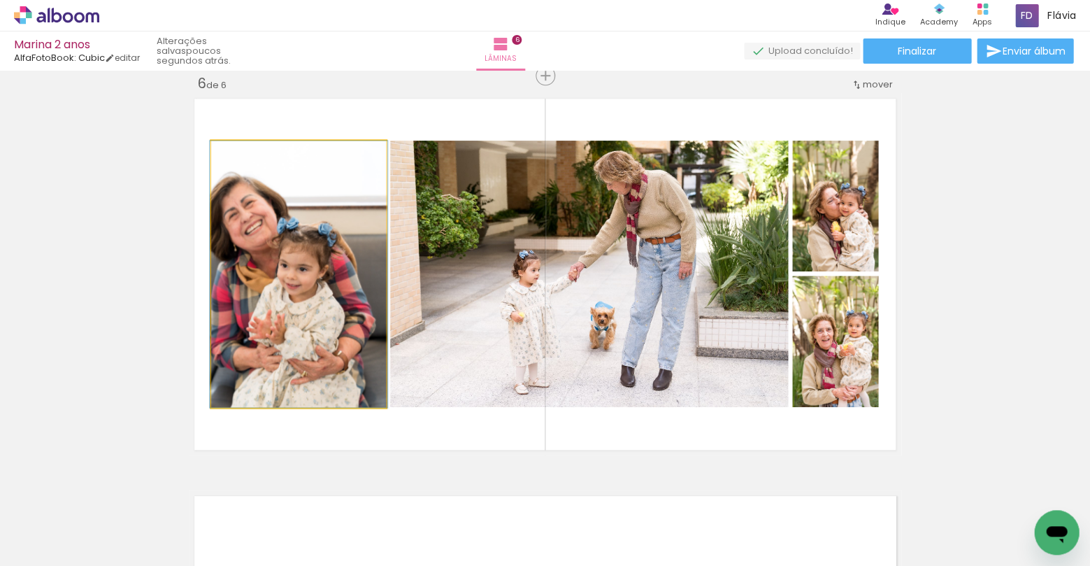
click at [284, 256] on quentale-photo at bounding box center [298, 274] width 175 height 266
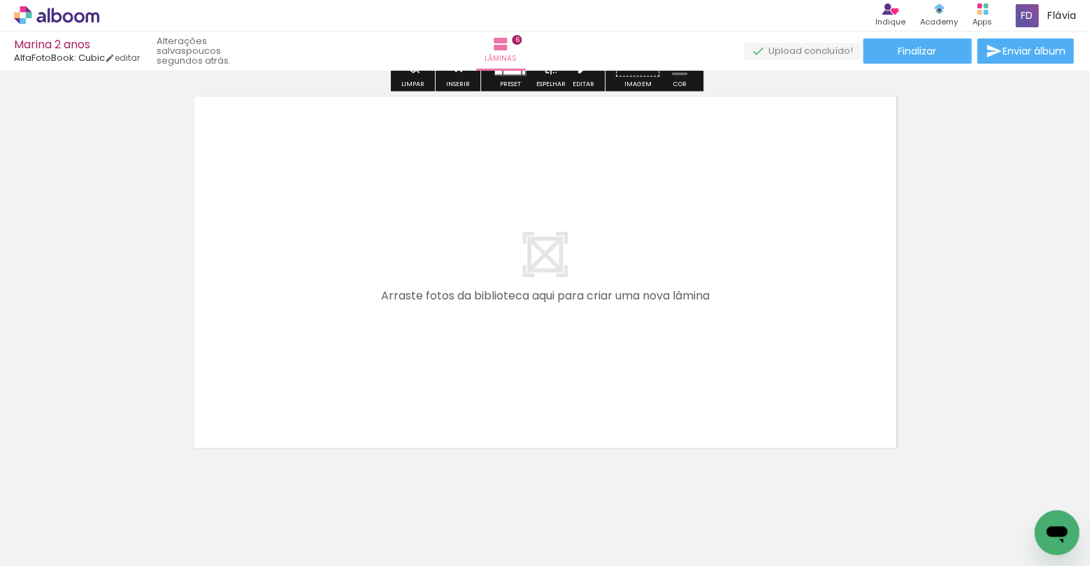
scroll to position [0, 1596]
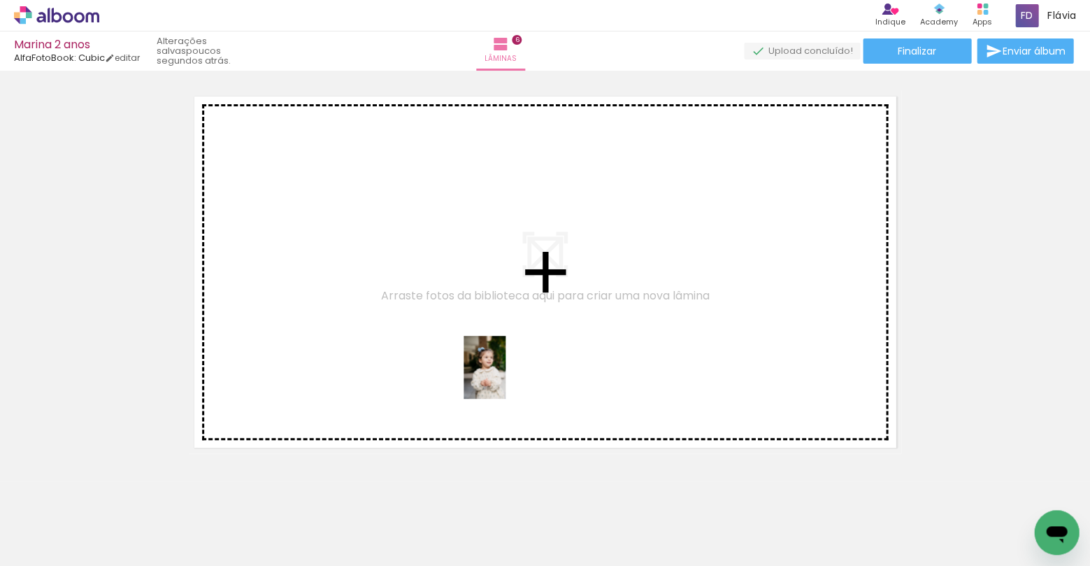
drag, startPoint x: 506, startPoint y: 527, endPoint x: 506, endPoint y: 378, distance: 149.0
click at [506, 378] on quentale-workspace at bounding box center [545, 283] width 1090 height 566
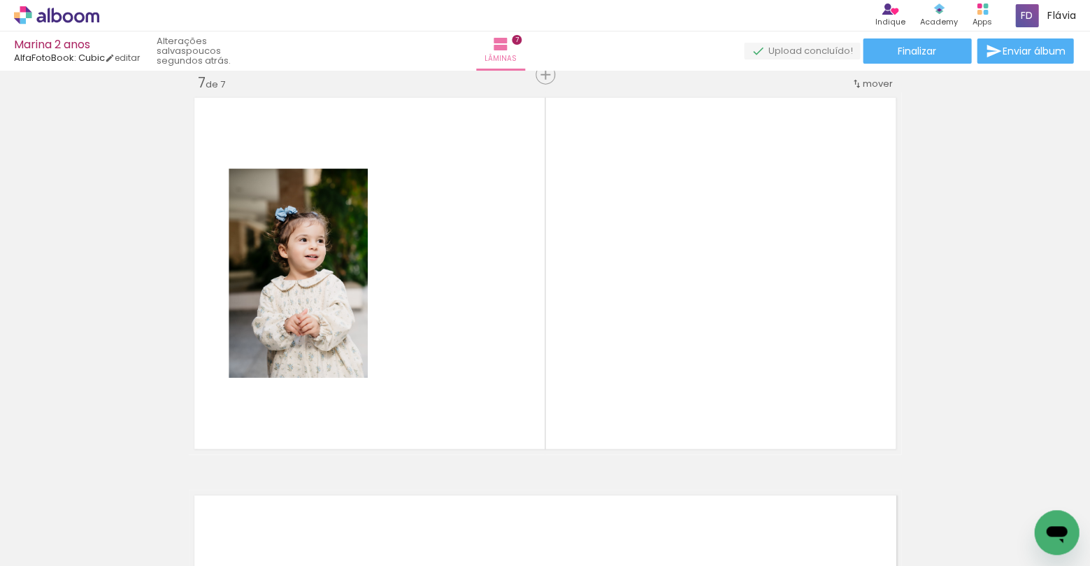
scroll to position [2402, 0]
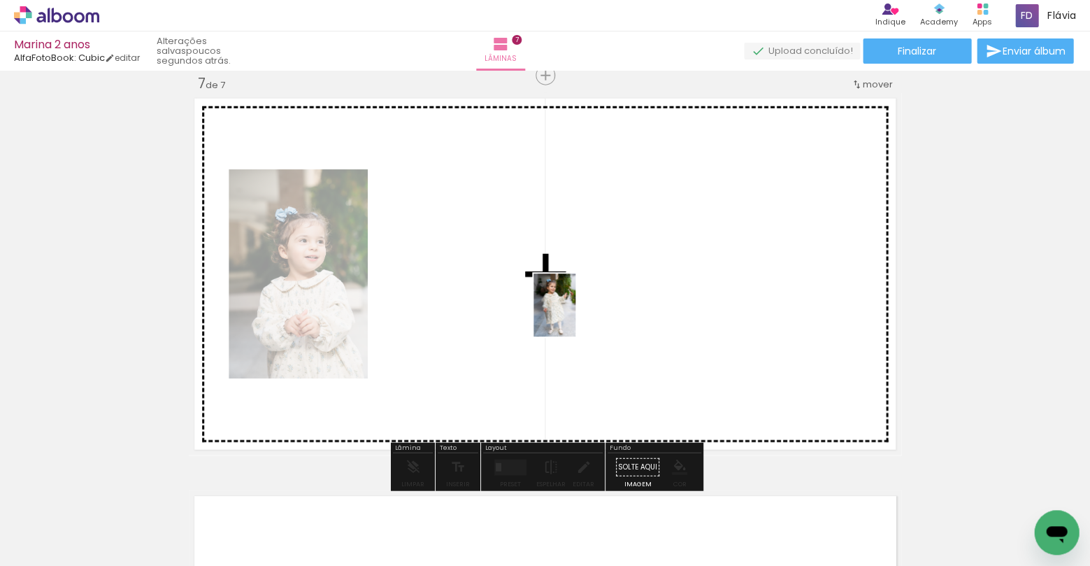
drag, startPoint x: 592, startPoint y: 523, endPoint x: 576, endPoint y: 314, distance: 209.8
click at [576, 314] on quentale-workspace at bounding box center [545, 283] width 1090 height 566
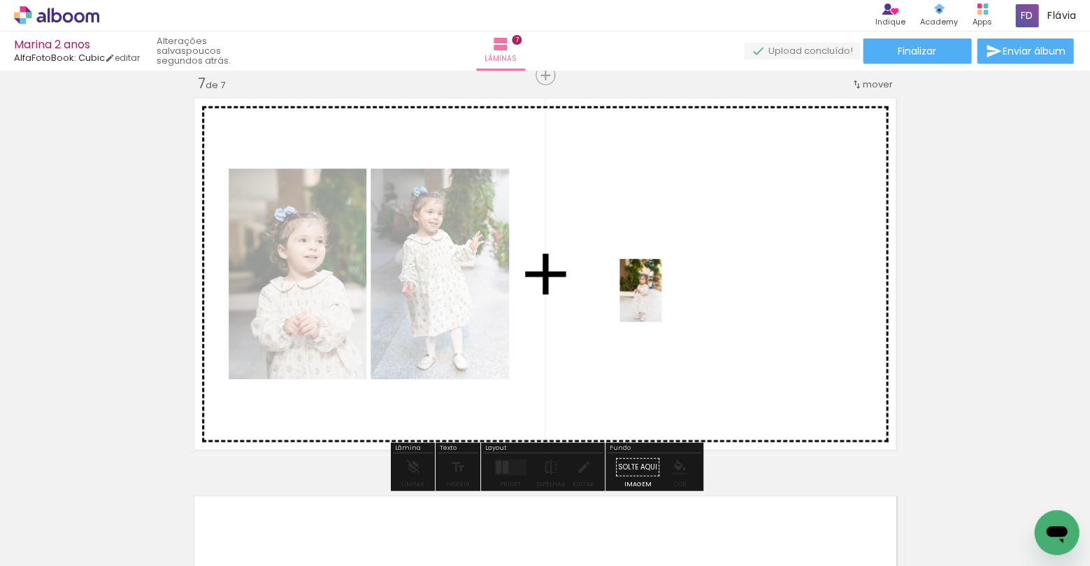
drag, startPoint x: 668, startPoint y: 520, endPoint x: 662, endPoint y: 301, distance: 219.7
click at [662, 301] on quentale-workspace at bounding box center [545, 283] width 1090 height 566
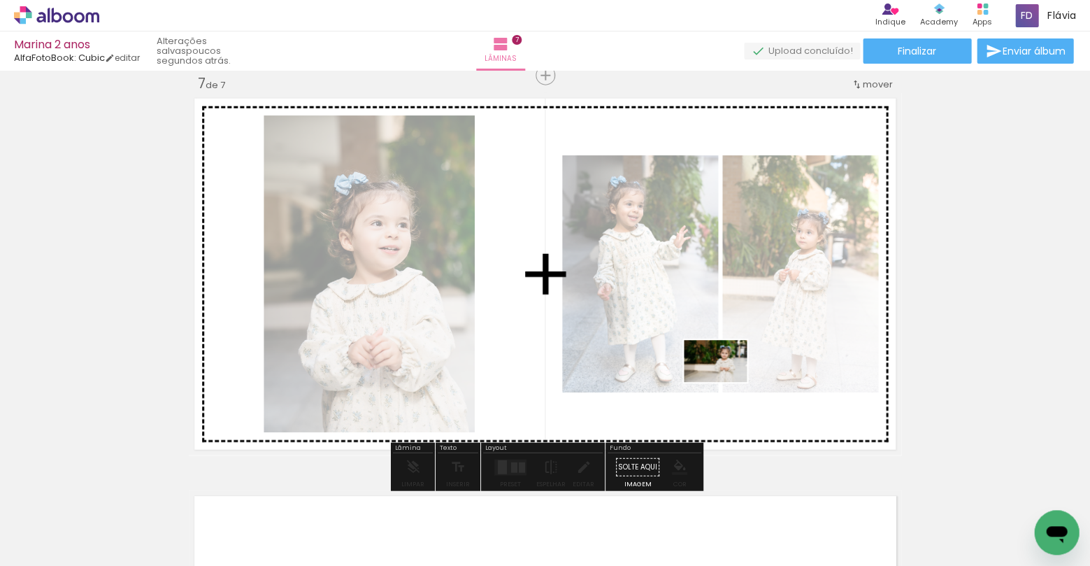
drag, startPoint x: 753, startPoint y: 527, endPoint x: 726, endPoint y: 382, distance: 147.2
click at [726, 382] on quentale-workspace at bounding box center [545, 283] width 1090 height 566
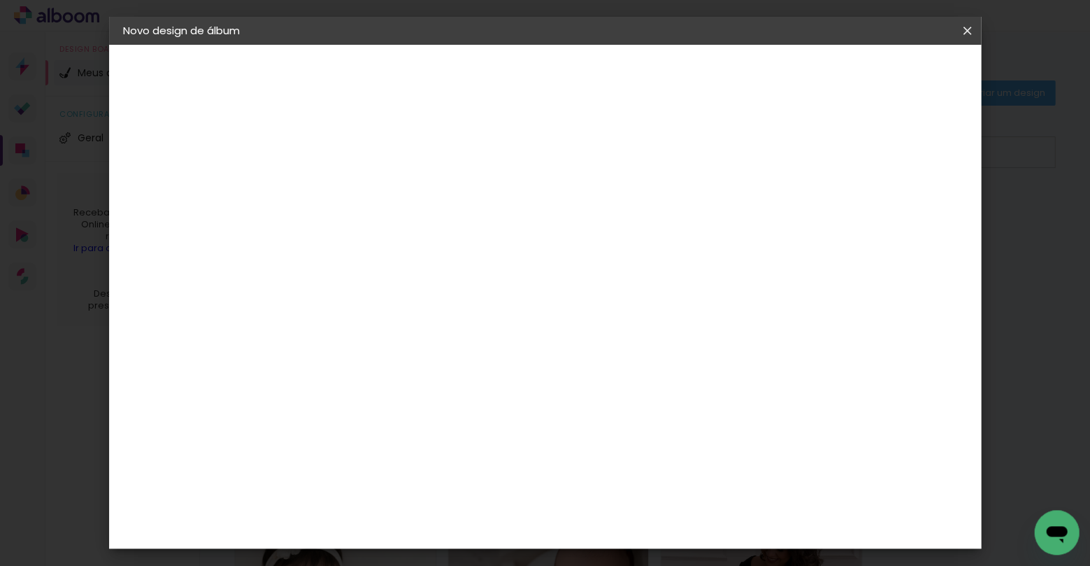
click at [0, 0] on iron-icon at bounding box center [0, 0] width 0 height 0
click at [805, 64] on paper-button "Voltar" at bounding box center [776, 74] width 57 height 24
click at [0, 0] on iron-icon at bounding box center [0, 0] width 0 height 0
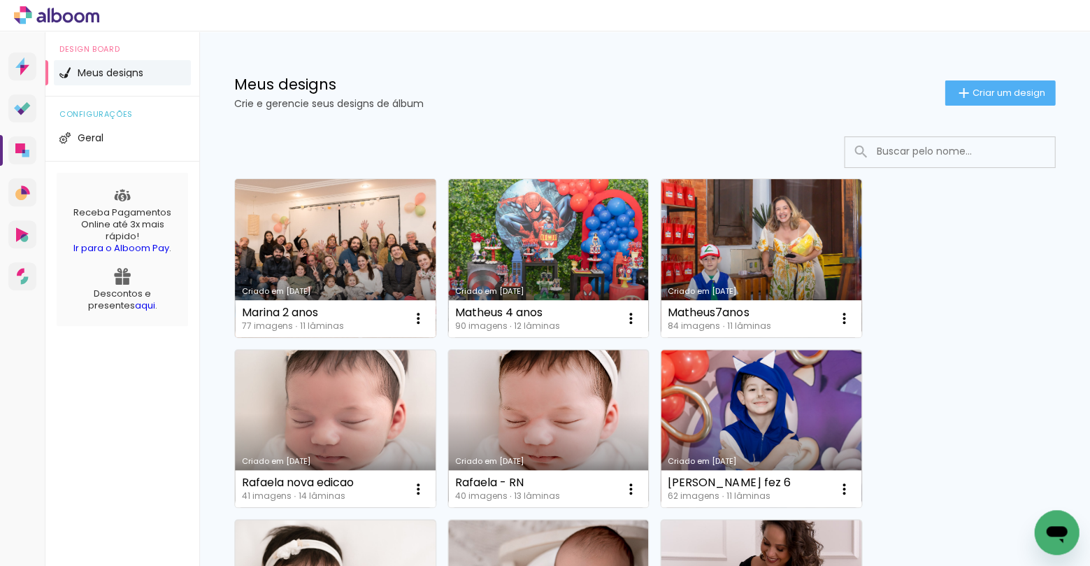
click at [255, 226] on link "Criado em [DATE]" at bounding box center [335, 258] width 201 height 158
